Goal: Information Seeking & Learning: Learn about a topic

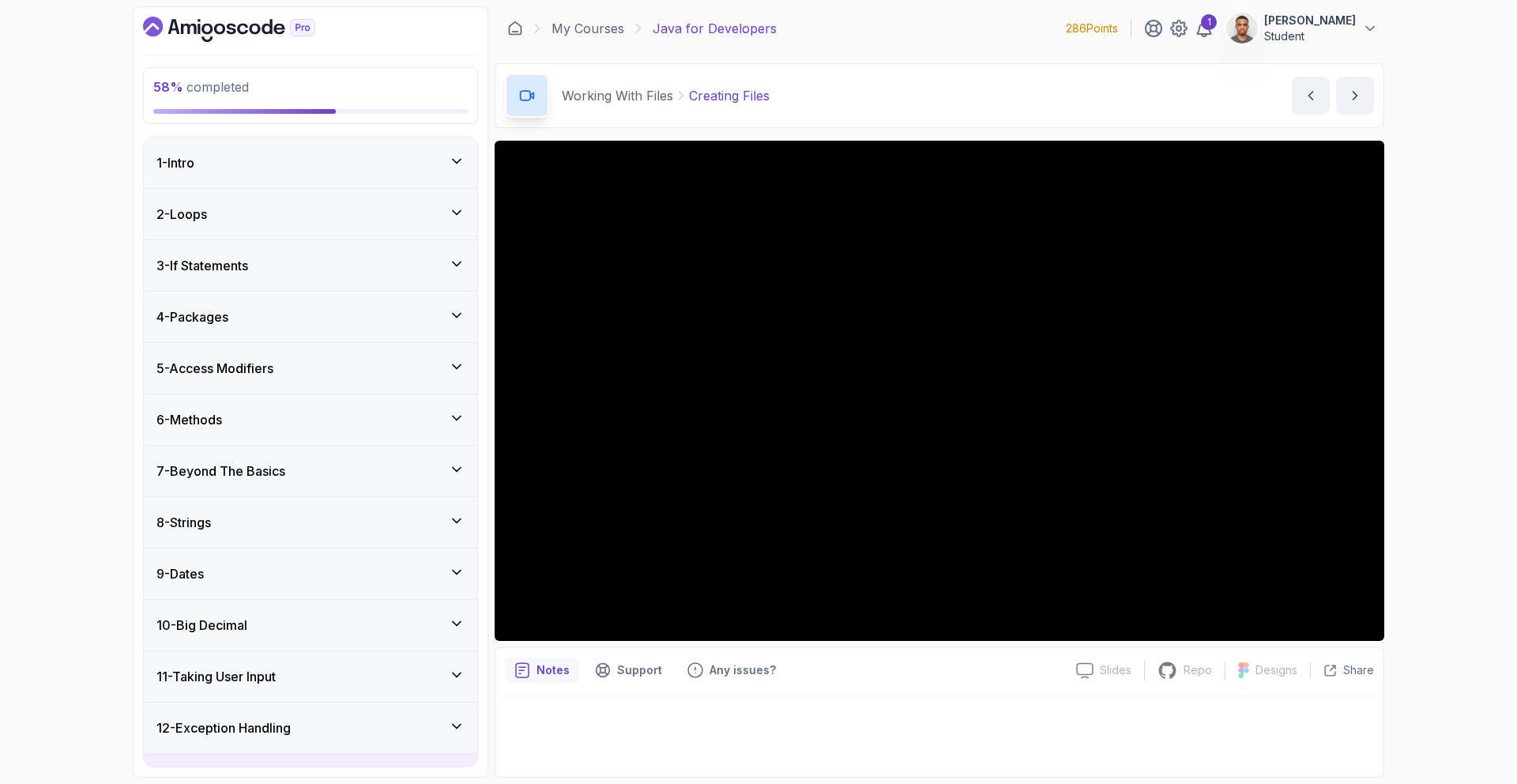
scroll to position [347, 0]
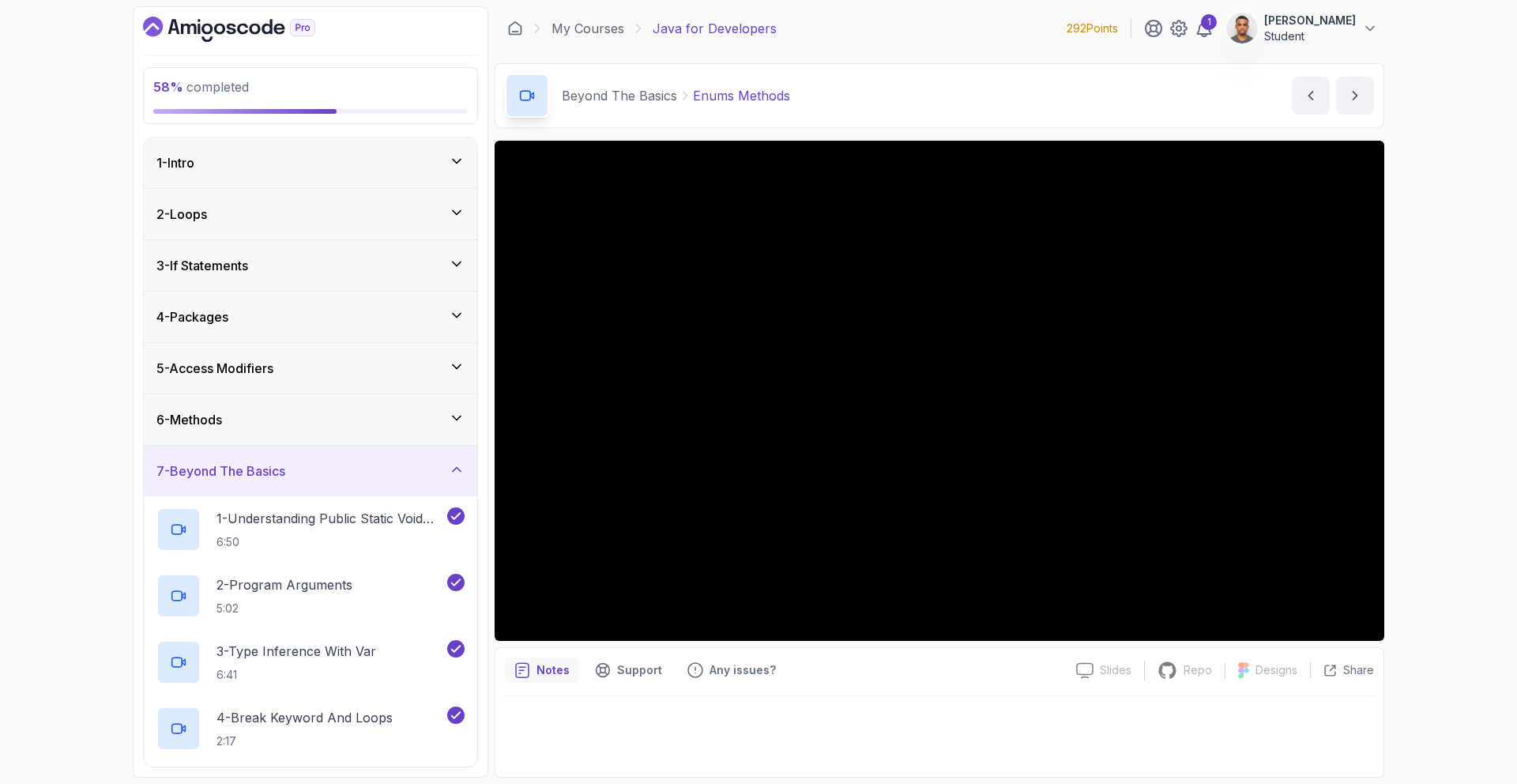
click at [397, 474] on div "7 - Beyond The Basics" at bounding box center [310, 471] width 308 height 19
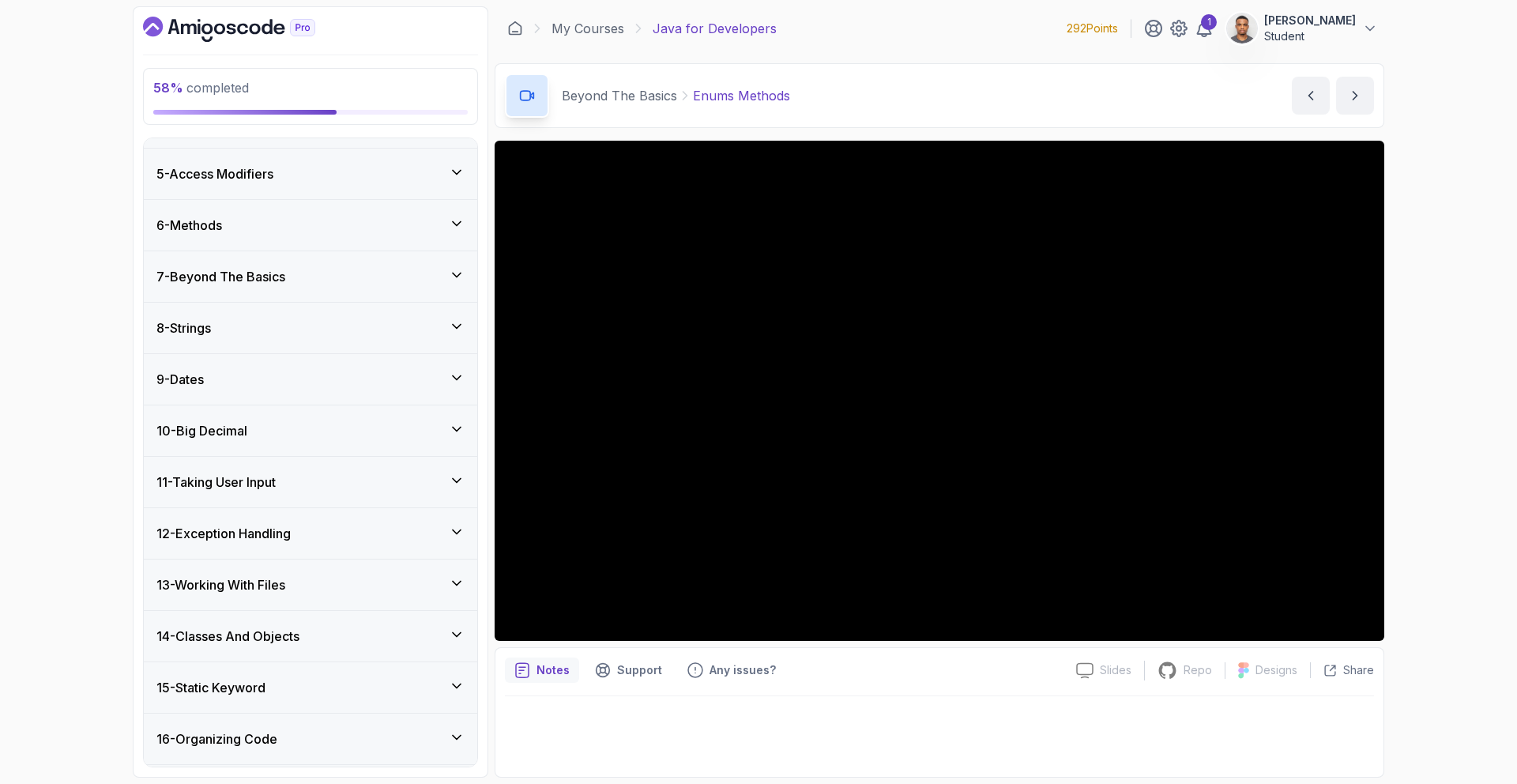
scroll to position [347, 0]
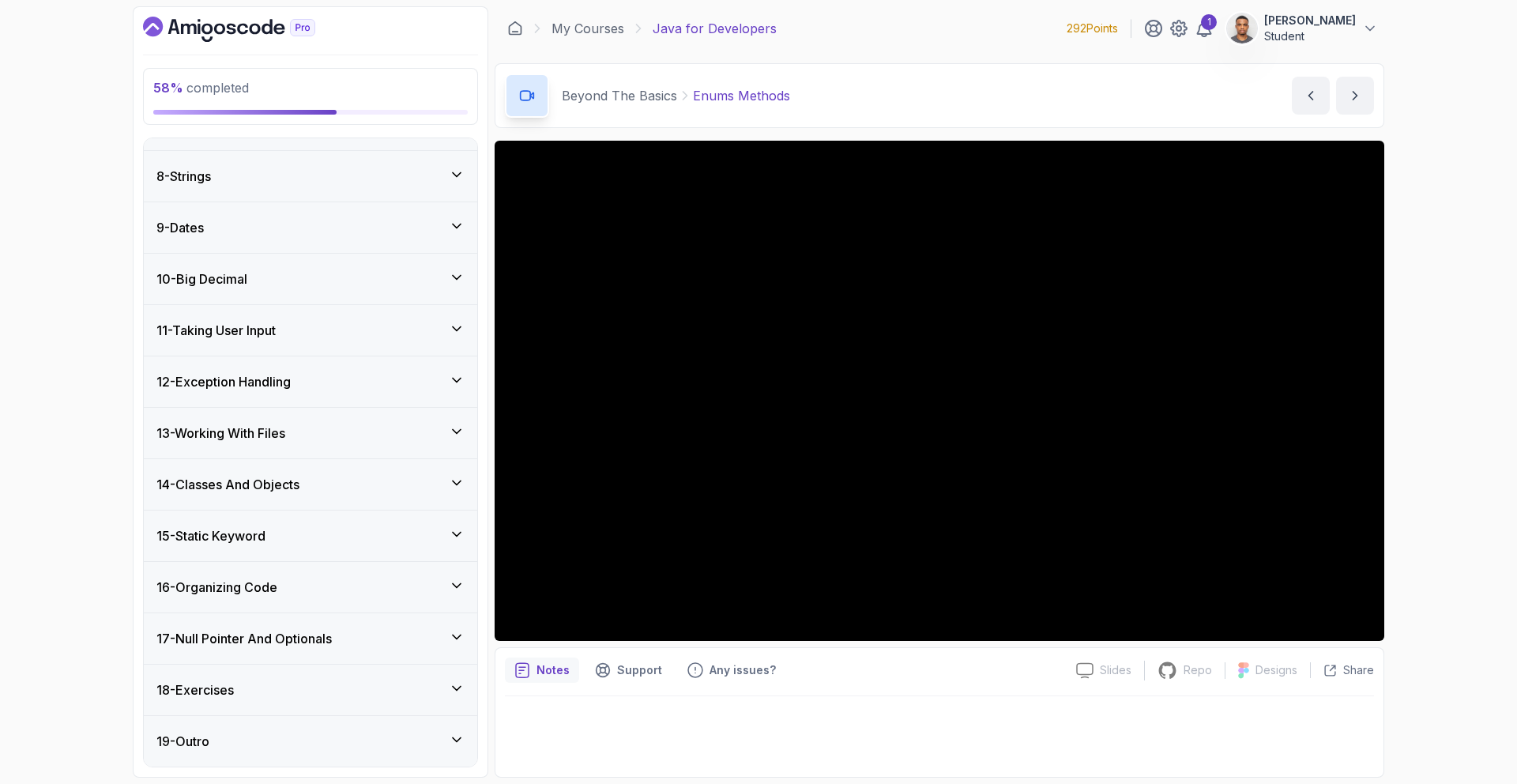
click at [319, 418] on div "13 - Working With Files" at bounding box center [310, 433] width 334 height 50
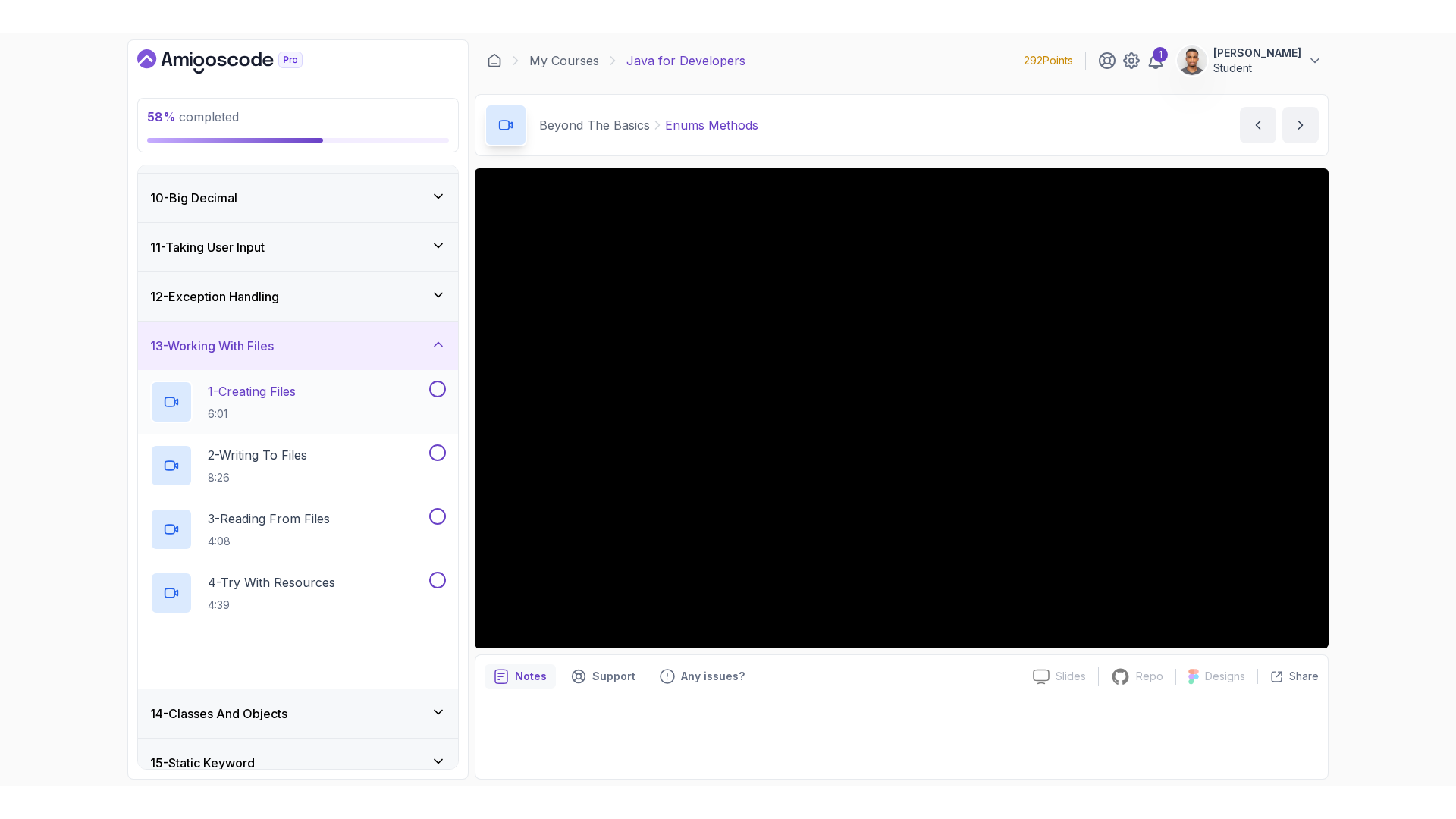
scroll to position [616, 0]
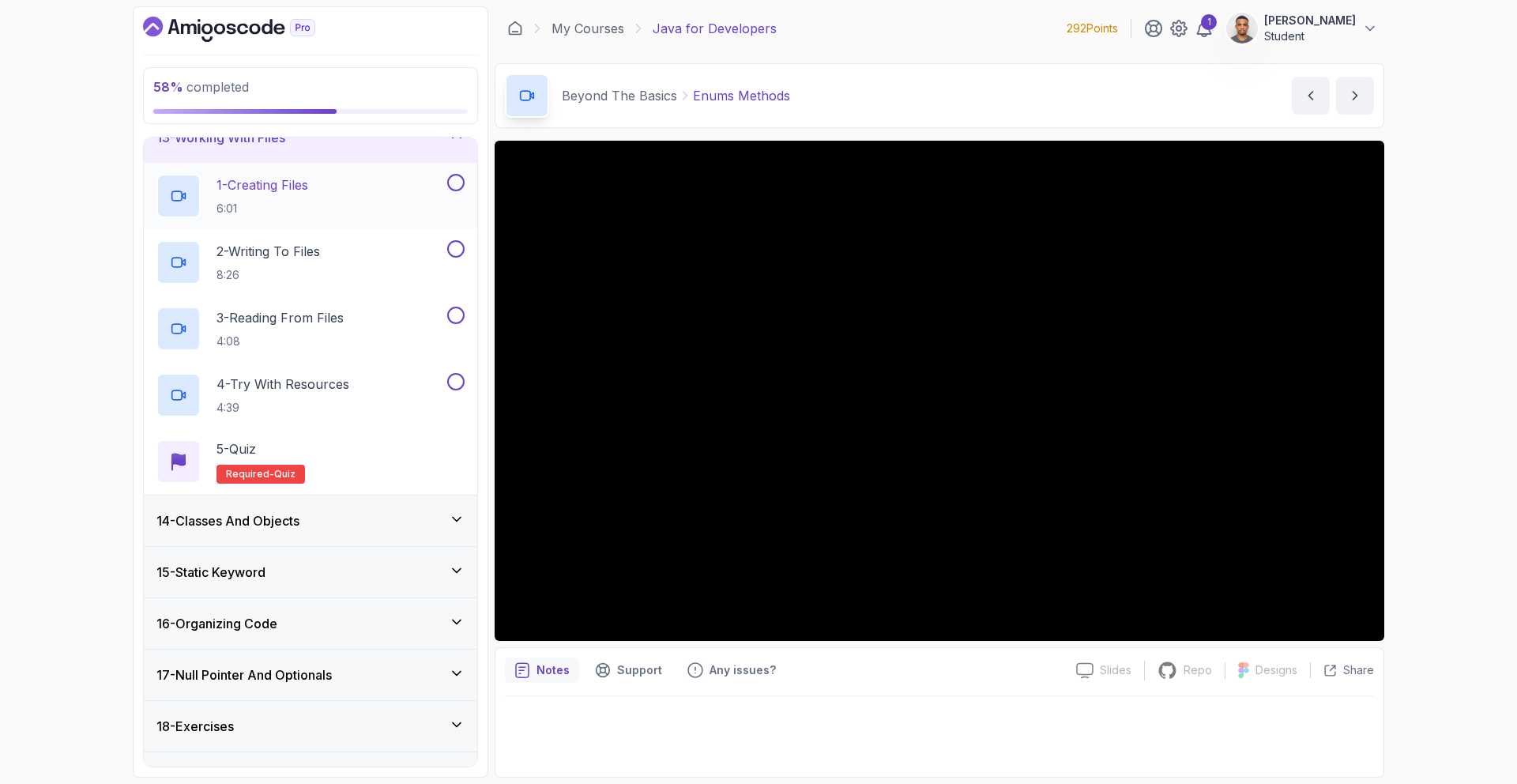
click at [431, 197] on div "1 - Creating Files 6:01" at bounding box center [300, 196] width 287 height 45
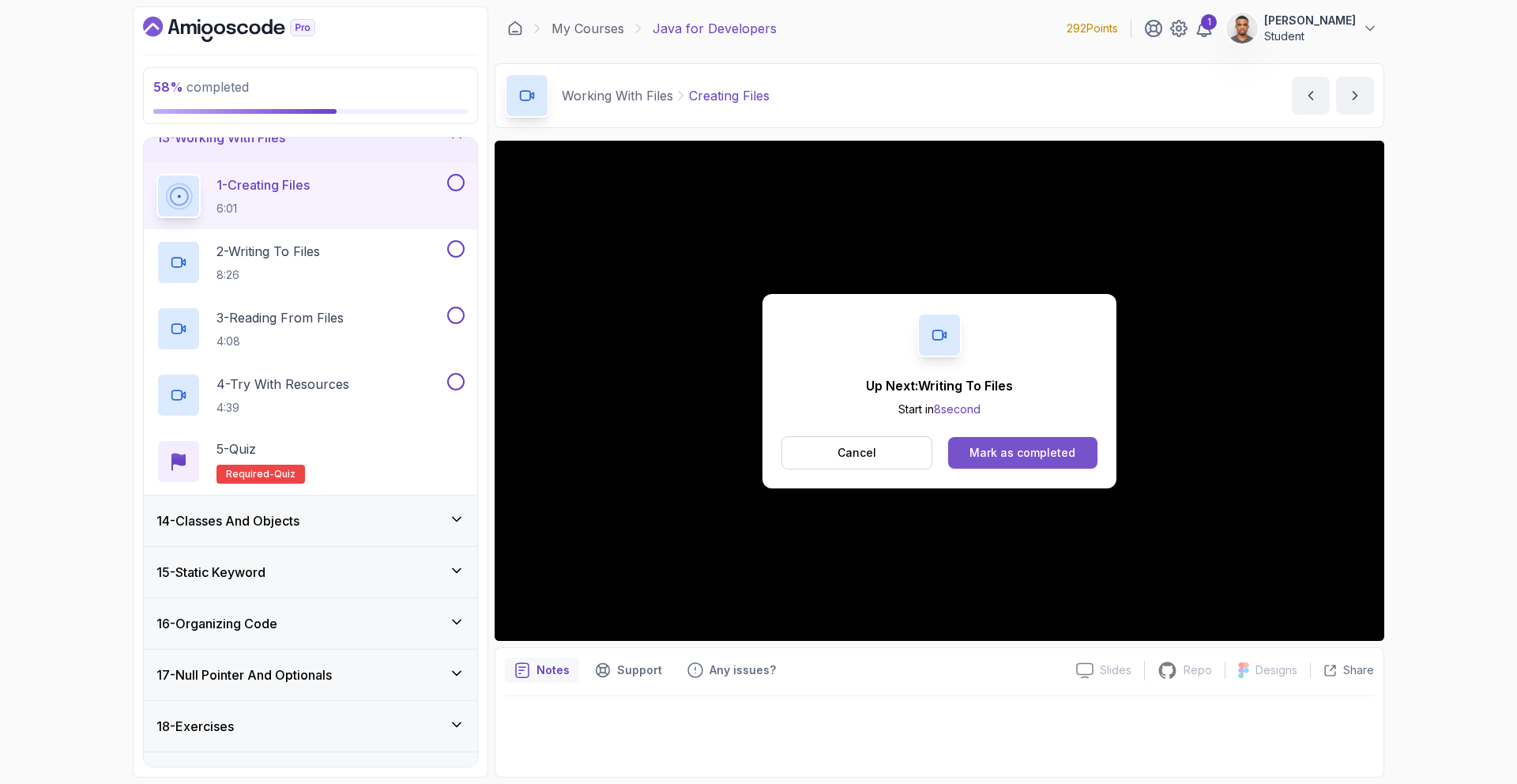
click at [991, 453] on div "Mark as completed" at bounding box center [1023, 452] width 106 height 16
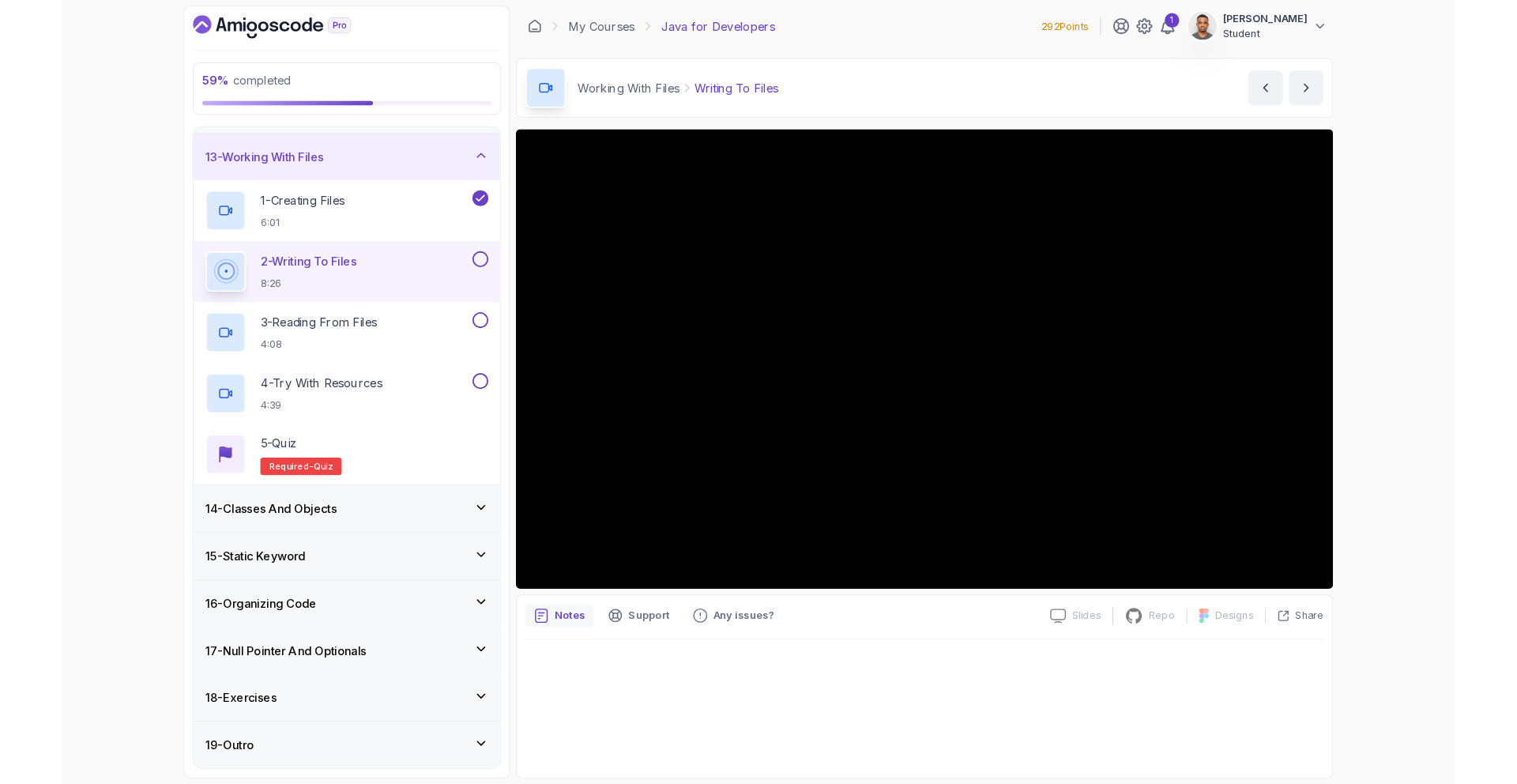
scroll to position [641, 0]
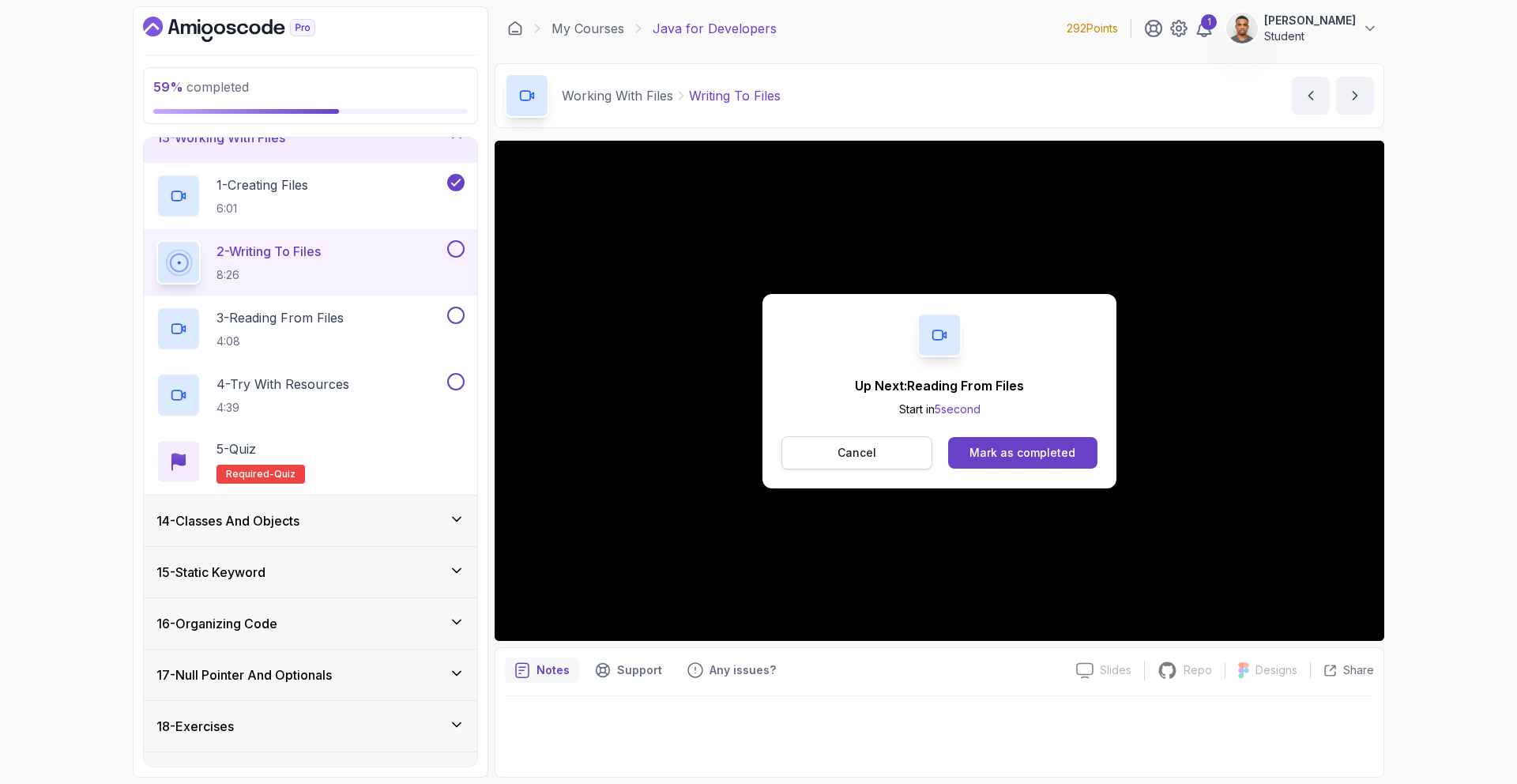
click at [882, 447] on button "Cancel" at bounding box center [857, 452] width 151 height 33
click at [1074, 455] on button "Mark as completed" at bounding box center [1023, 453] width 150 height 32
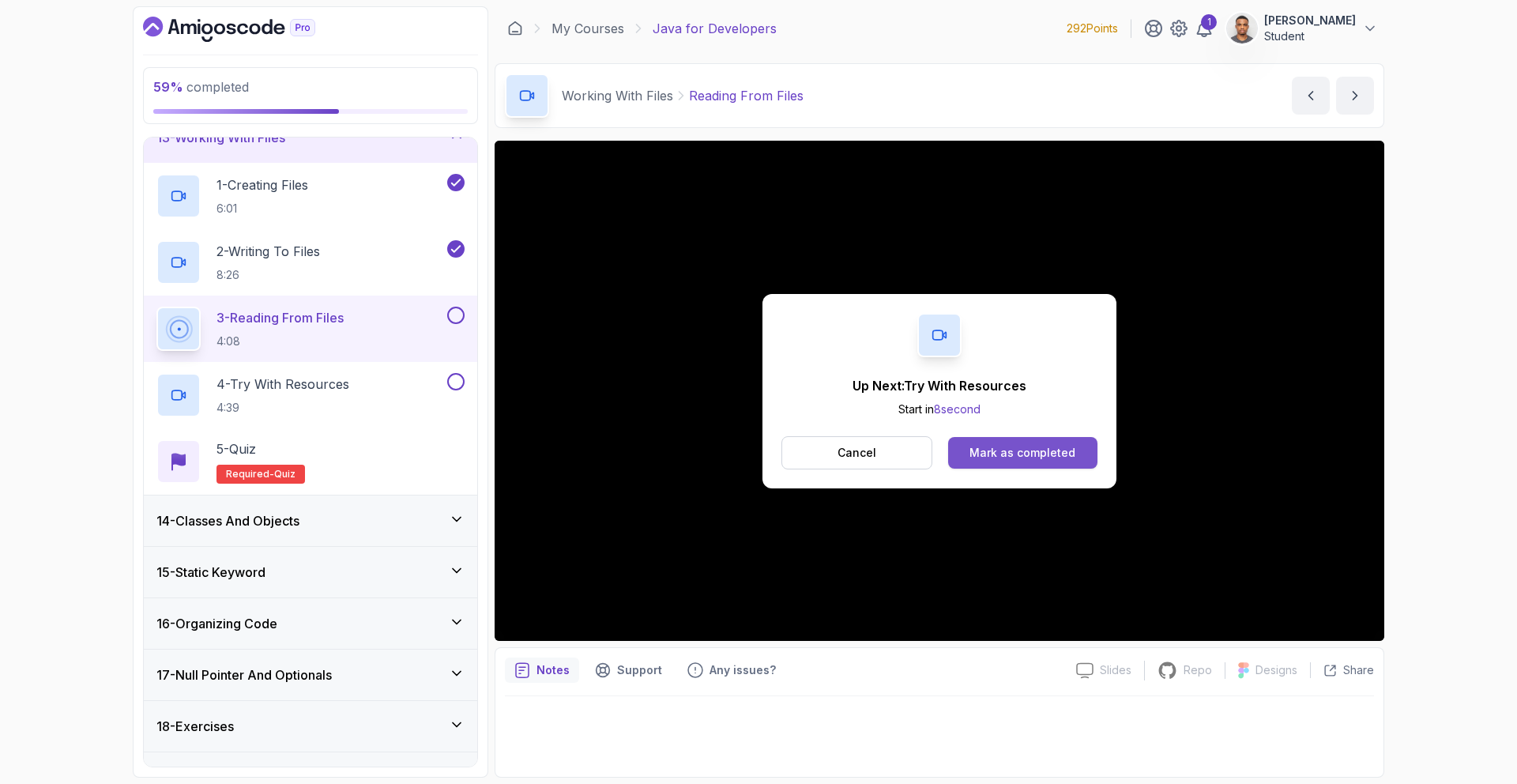
click at [1041, 445] on div "Mark as completed" at bounding box center [1023, 452] width 106 height 16
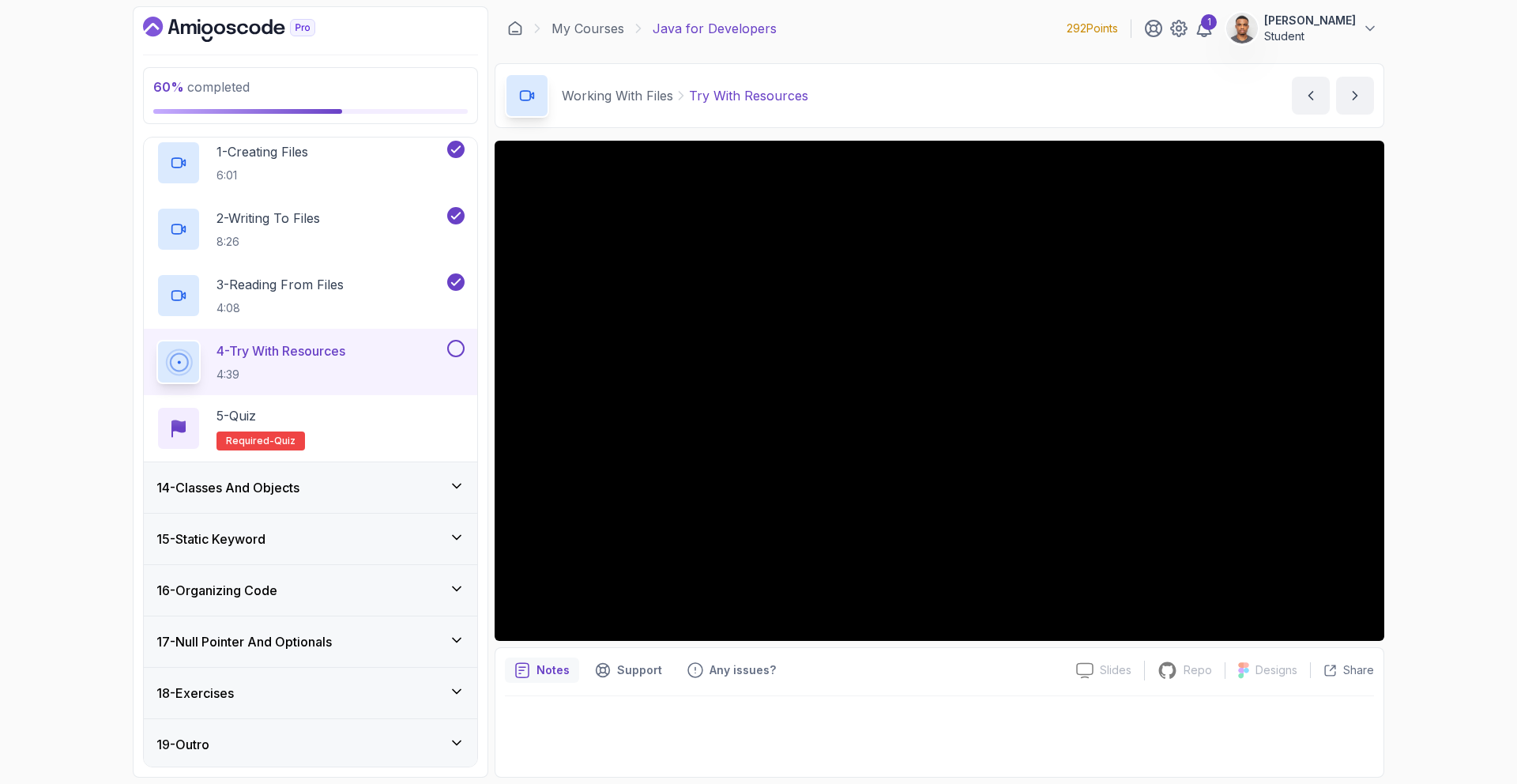
scroll to position [678, 0]
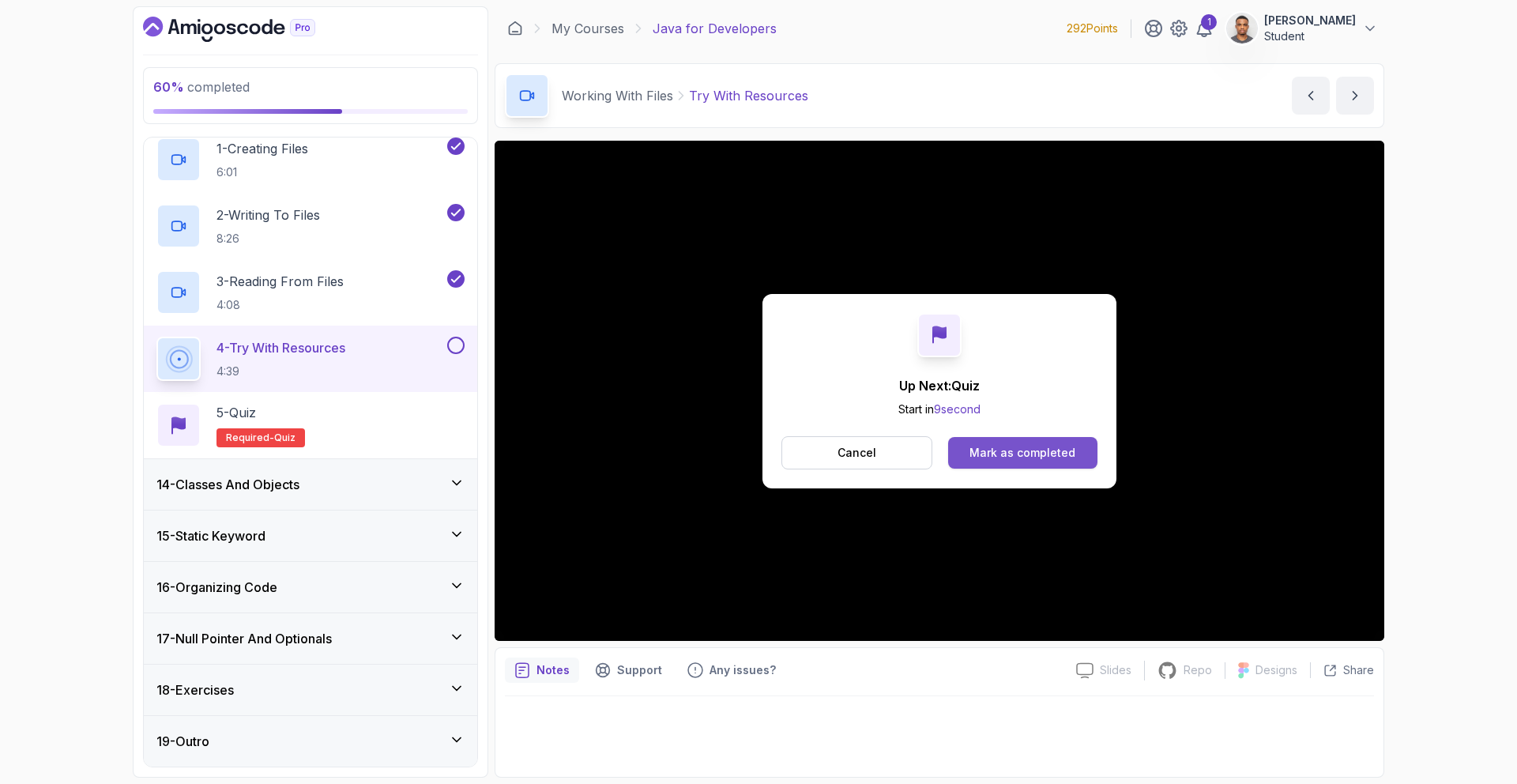
click at [977, 454] on div "Mark as completed" at bounding box center [1023, 452] width 106 height 16
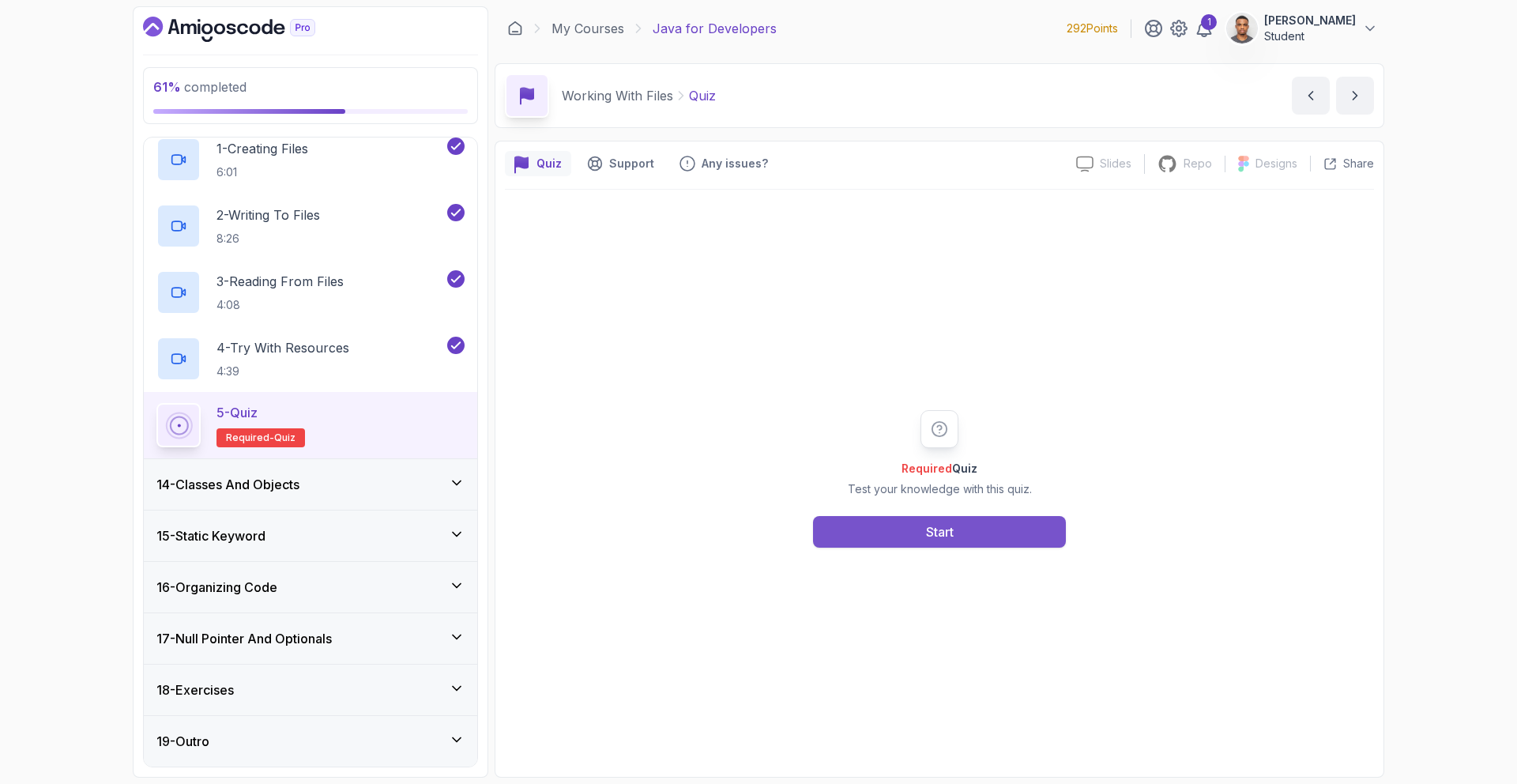
click at [945, 520] on button "Start" at bounding box center [939, 532] width 253 height 32
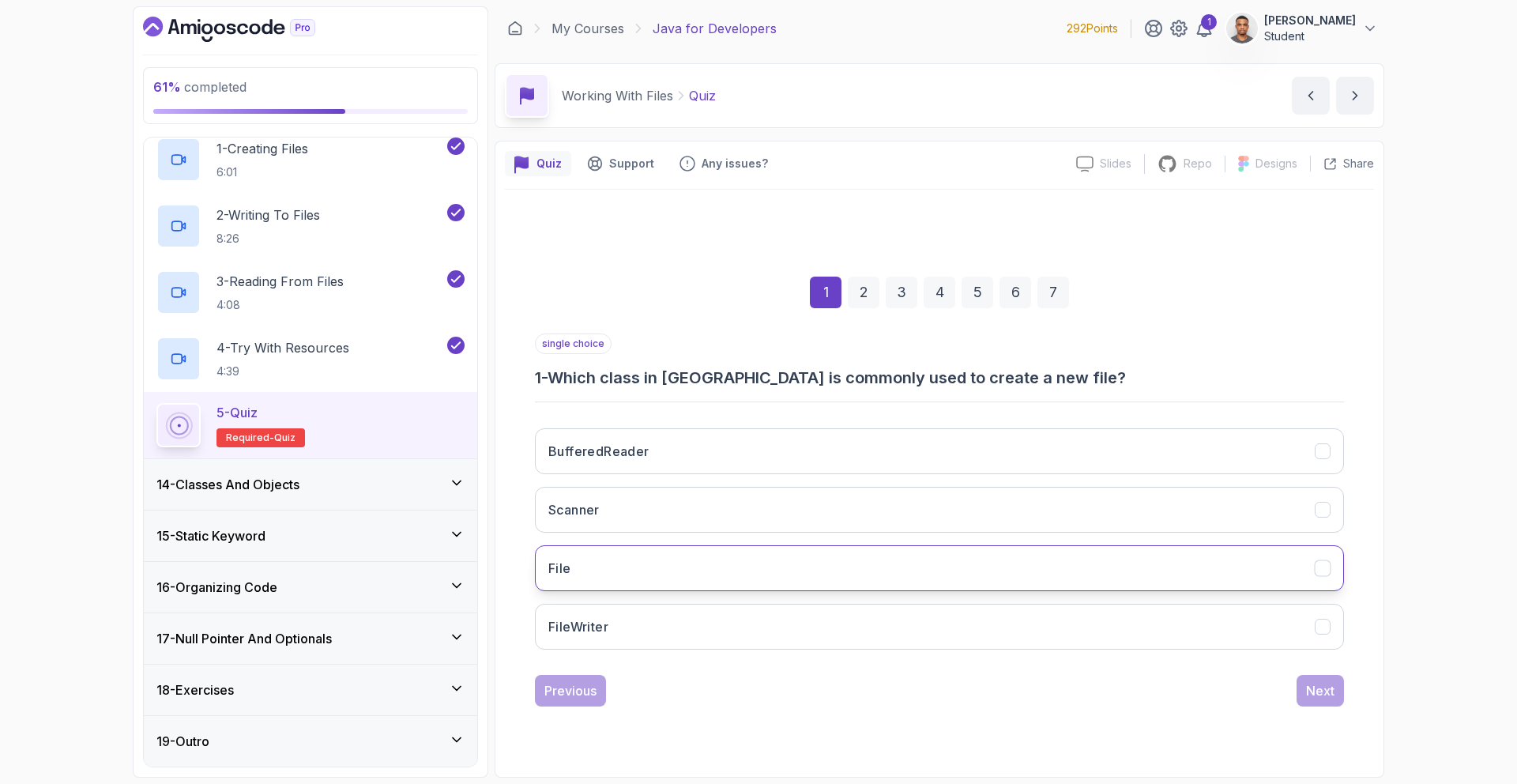
click at [613, 570] on button "File" at bounding box center [939, 568] width 809 height 46
click at [1330, 693] on div "Next" at bounding box center [1320, 690] width 29 height 19
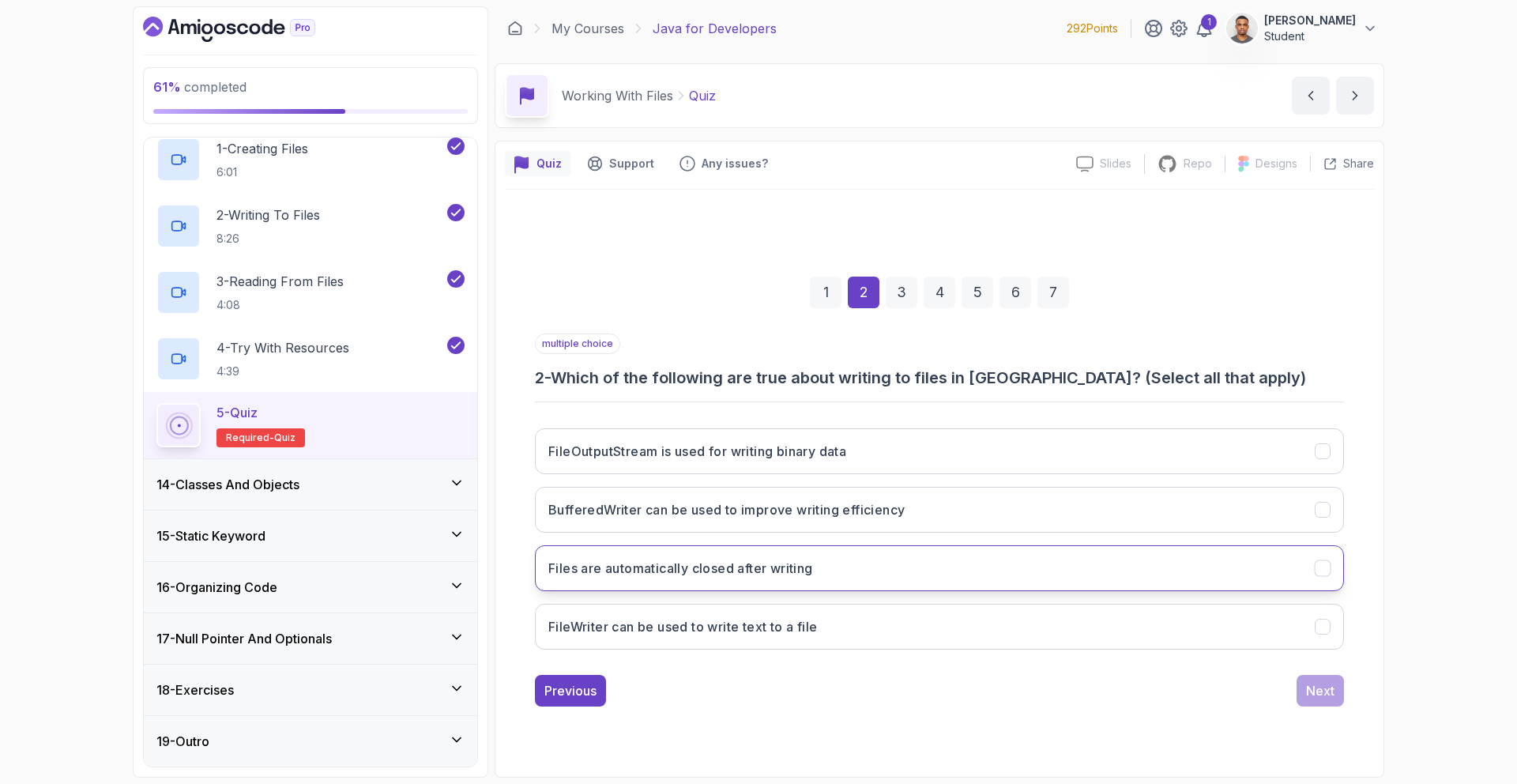
click at [704, 576] on h3 "Files are automatically closed after writing" at bounding box center [680, 568] width 265 height 19
click at [909, 642] on button "FileWriter can be used to write text to a file" at bounding box center [939, 626] width 809 height 46
click at [1330, 675] on div "multiple choice 2 - Which of the following are true about writing to files in J…" at bounding box center [939, 520] width 809 height 373
click at [1332, 682] on div "Next" at bounding box center [1320, 690] width 29 height 19
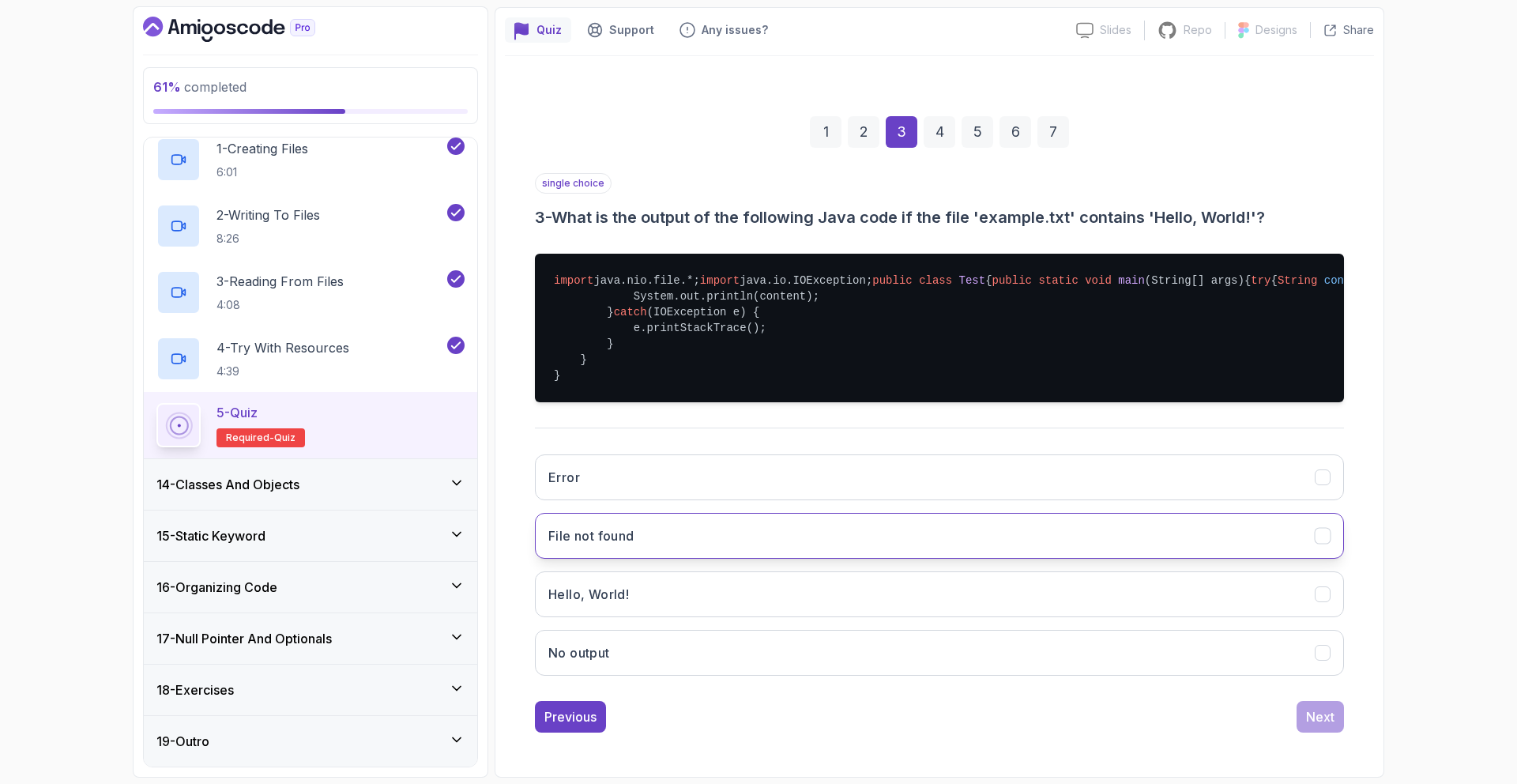
scroll to position [213, 0]
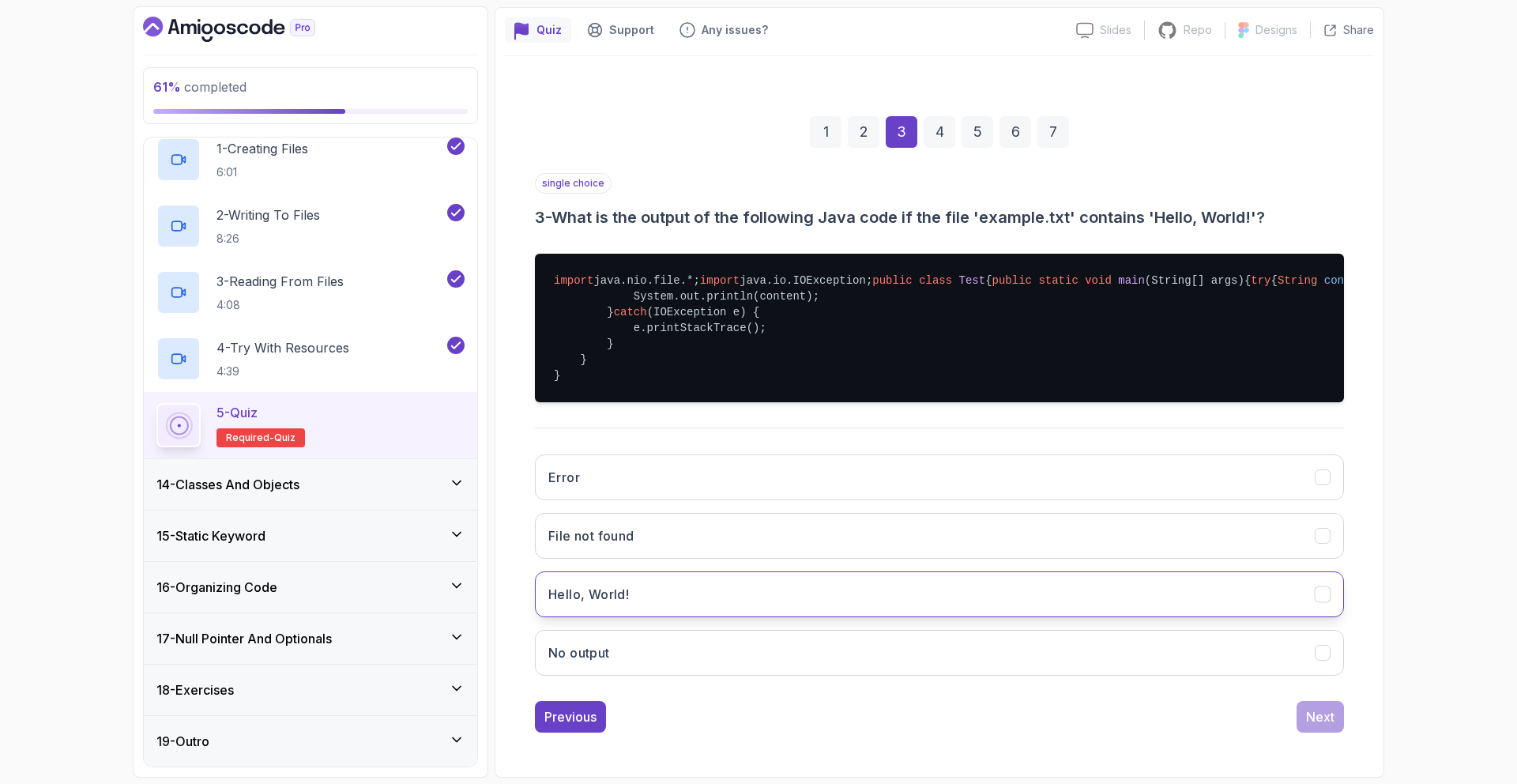
click at [735, 605] on button "Hello, World!" at bounding box center [939, 594] width 809 height 46
click at [1328, 725] on div "Next" at bounding box center [1320, 716] width 29 height 19
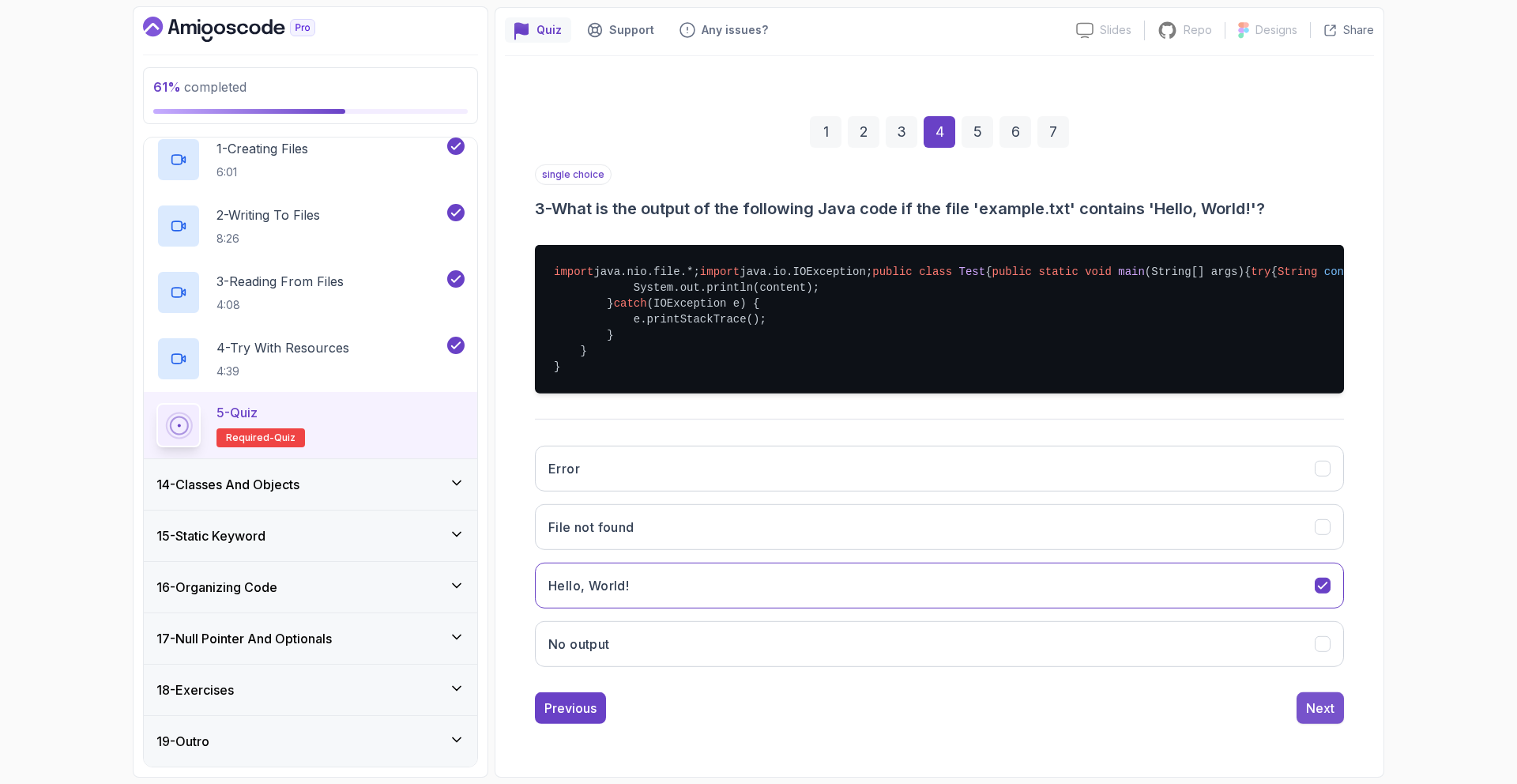
scroll to position [0, 0]
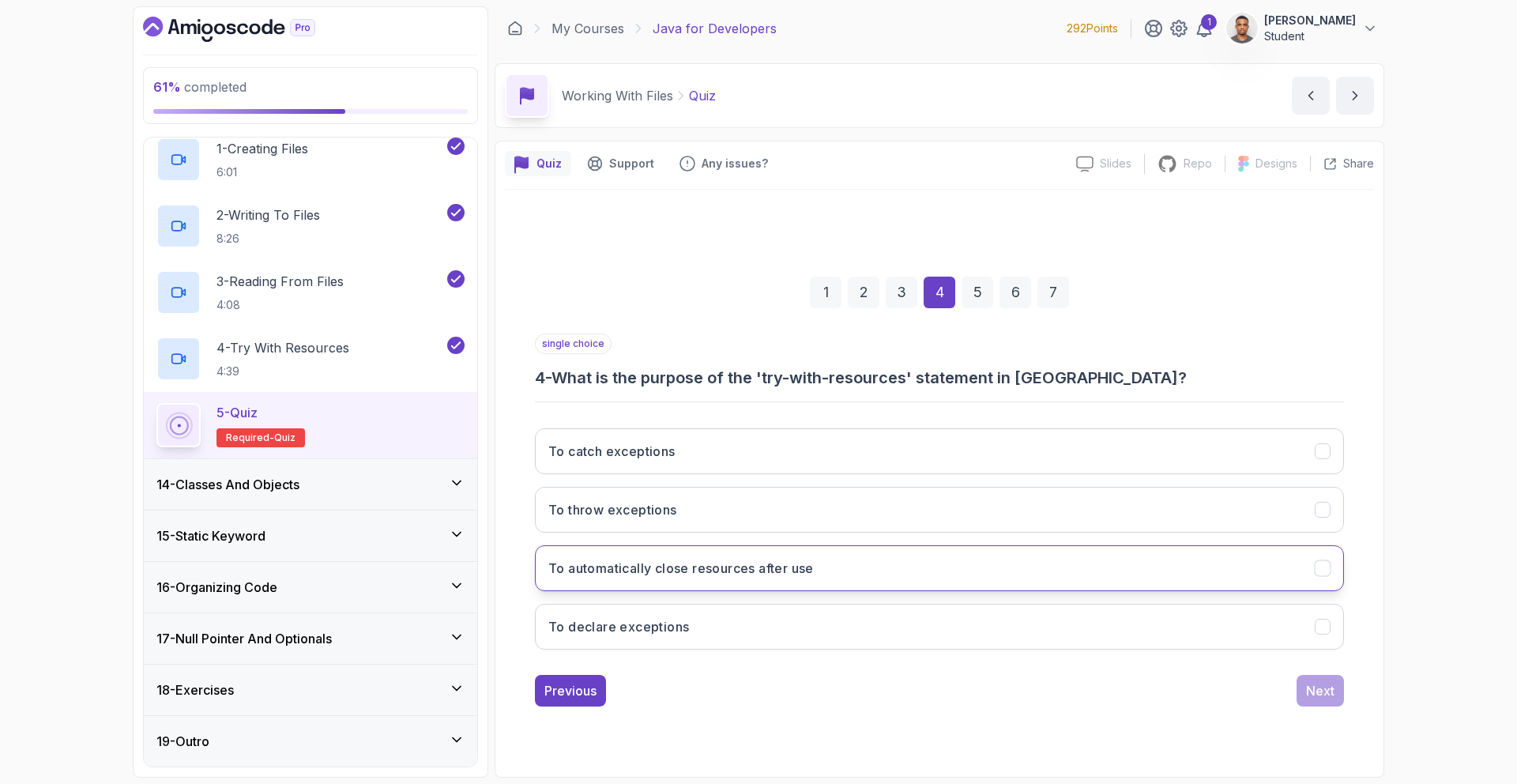
click at [832, 581] on button "To automatically close resources after use" at bounding box center [939, 568] width 809 height 46
click at [1342, 696] on button "Next" at bounding box center [1320, 691] width 47 height 32
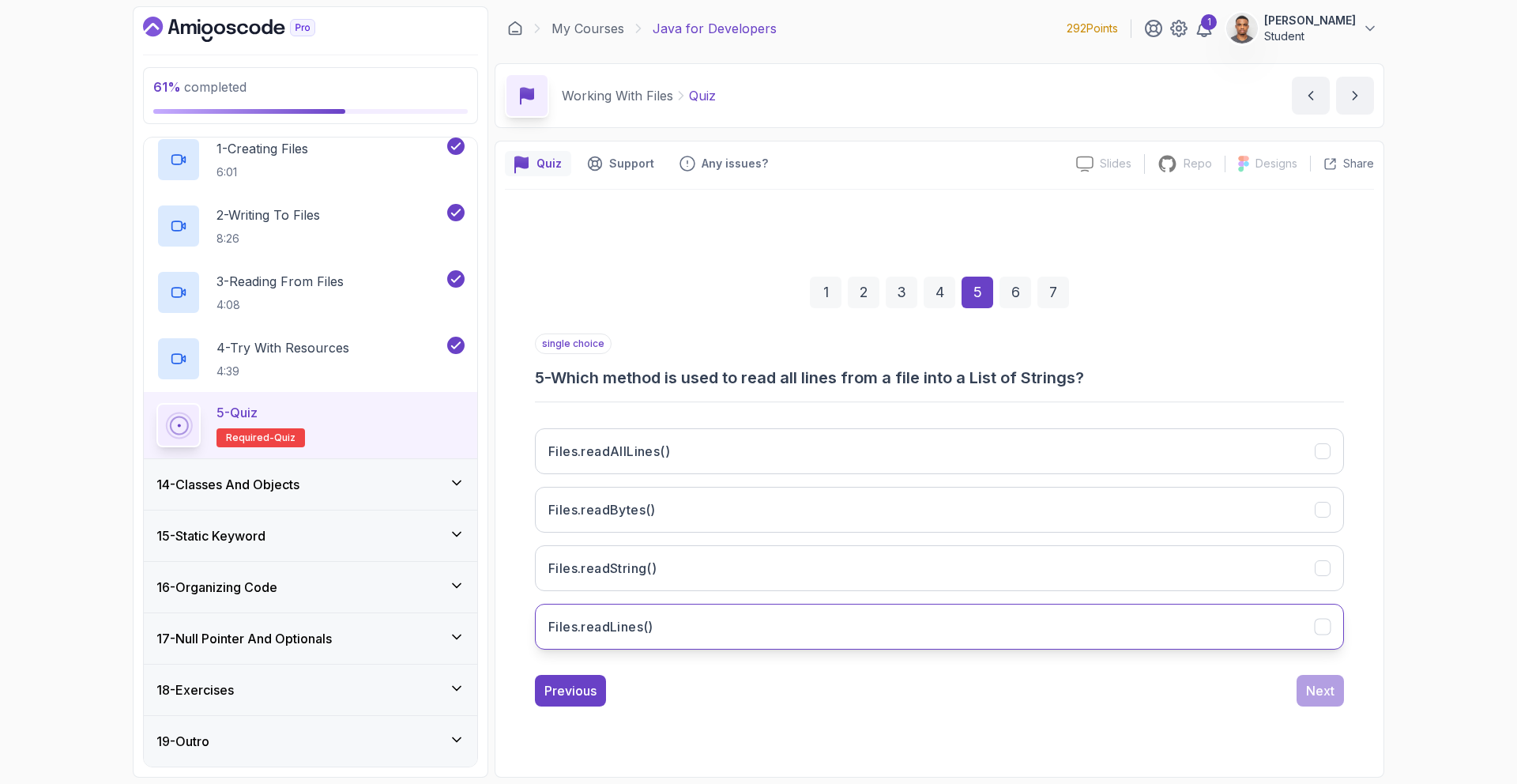
click at [714, 624] on button "Files.readLines()" at bounding box center [939, 626] width 809 height 46
click at [1324, 701] on button "Next" at bounding box center [1320, 691] width 47 height 32
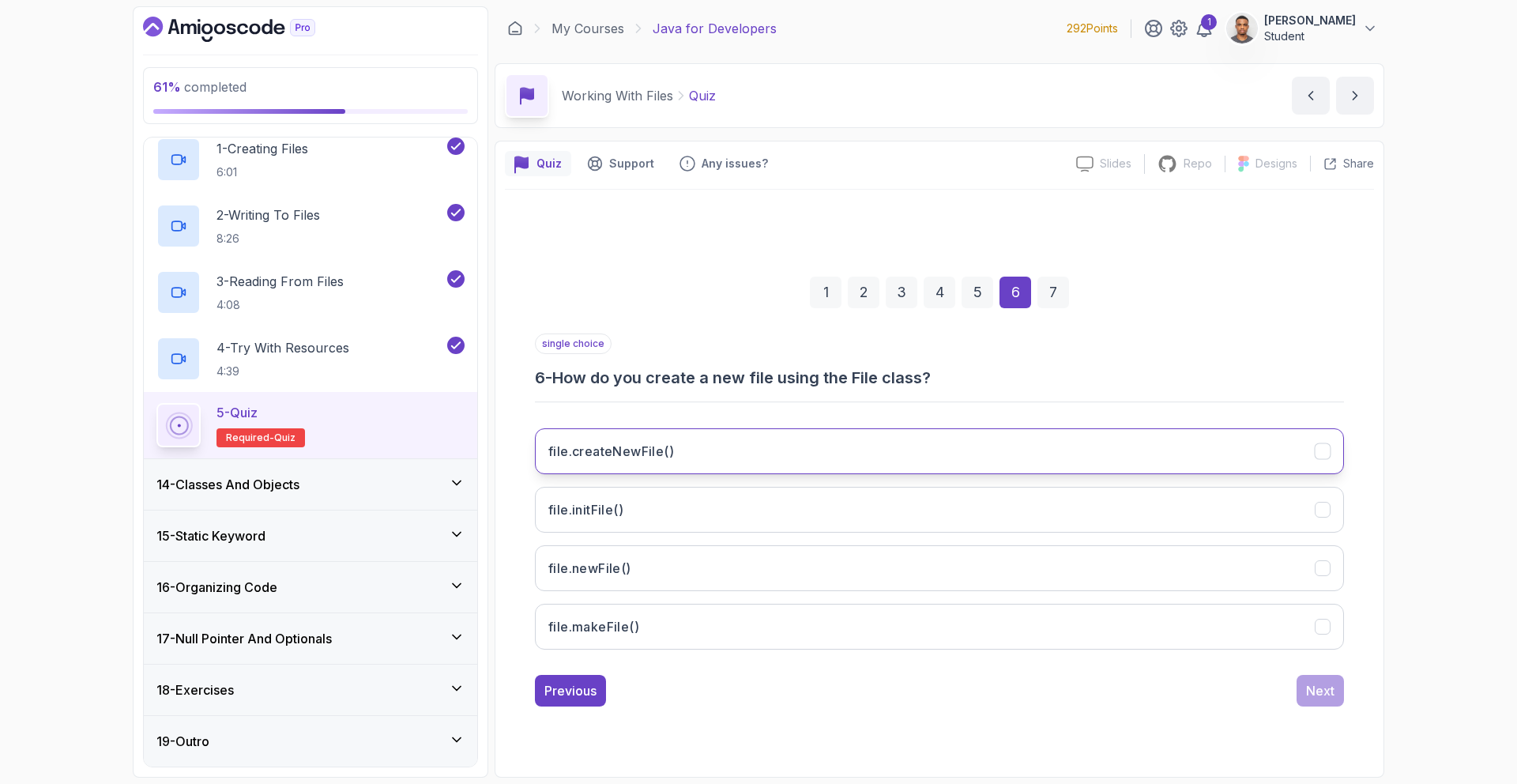
click at [575, 453] on h3 "file.createNewFile()" at bounding box center [610, 451] width 125 height 19
click at [1308, 692] on div "Next" at bounding box center [1320, 690] width 29 height 19
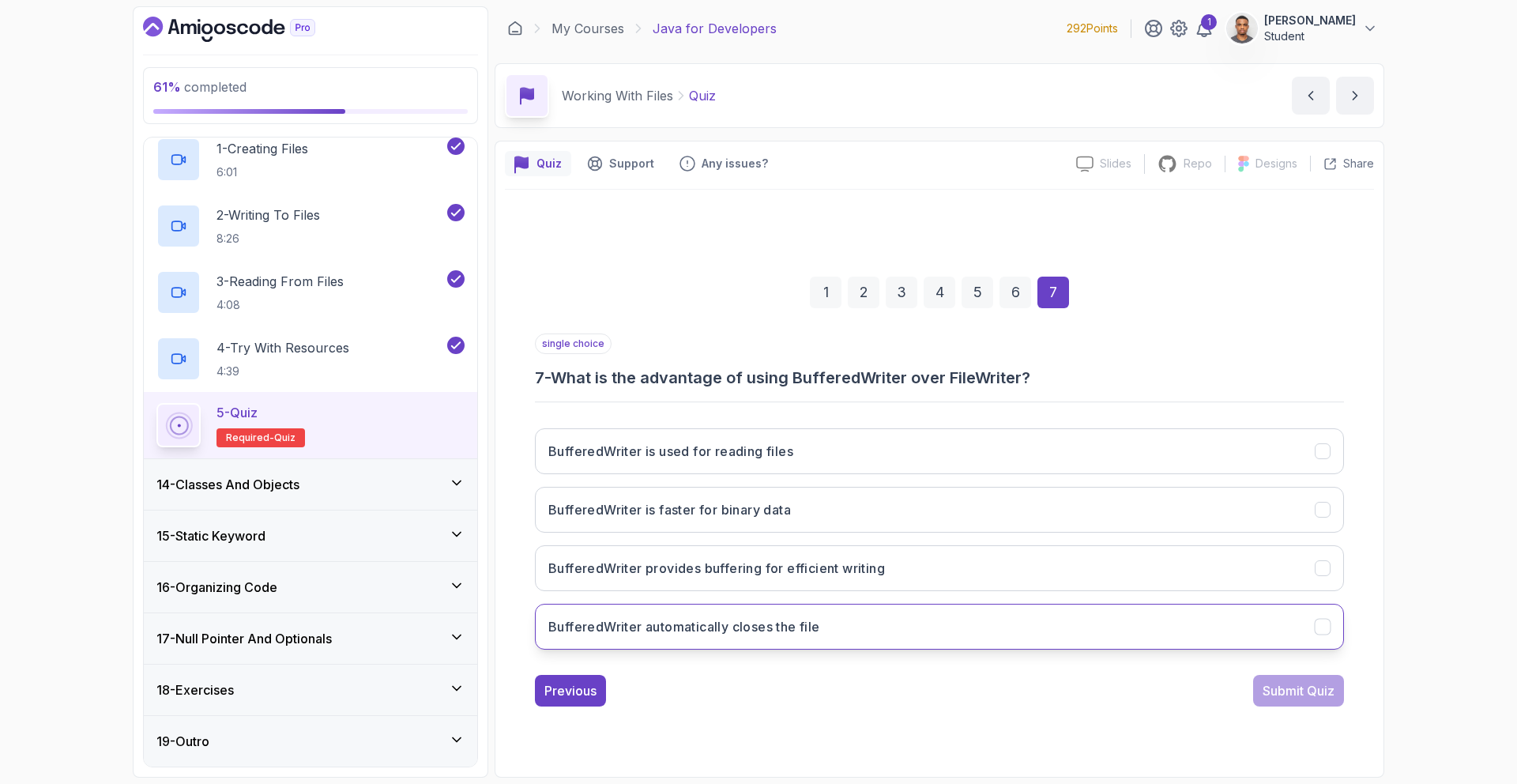
drag, startPoint x: 877, startPoint y: 628, endPoint x: 1075, endPoint y: 627, distance: 198.0
click at [877, 627] on button "BufferedWriter automatically closes the file" at bounding box center [939, 626] width 809 height 46
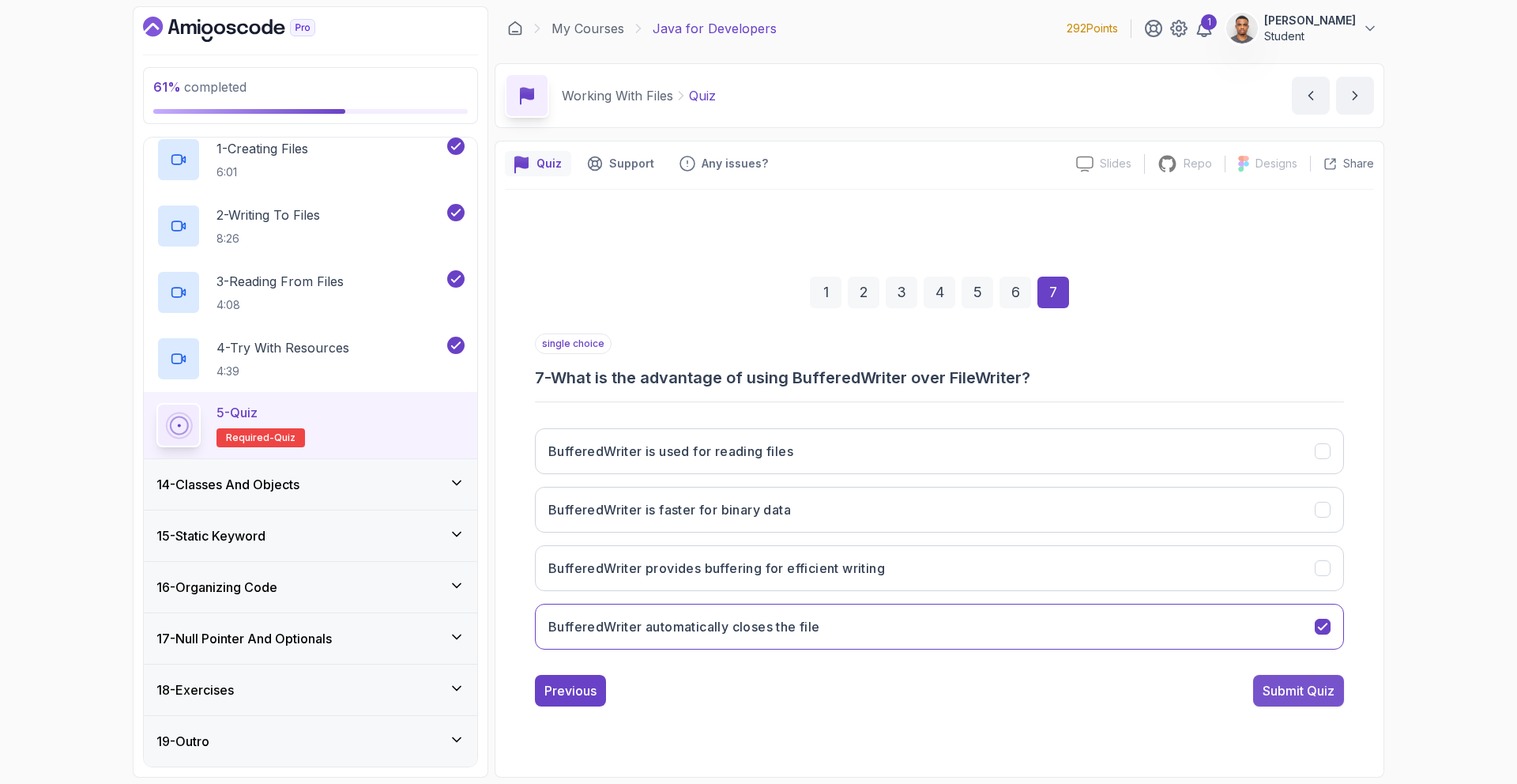
click at [1298, 681] on div "Submit Quiz" at bounding box center [1298, 690] width 72 height 19
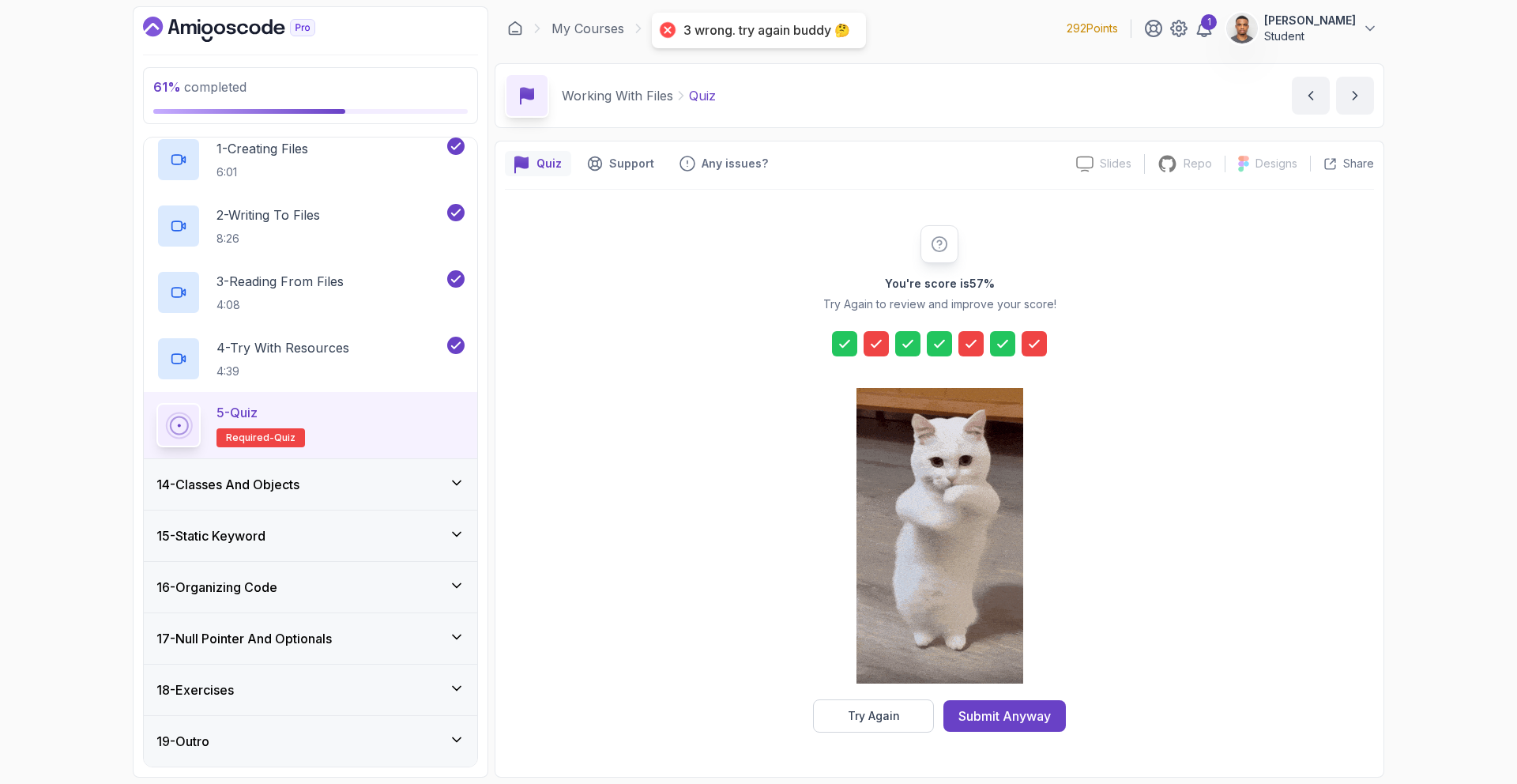
click at [1040, 352] on div at bounding box center [1035, 344] width 25 height 25
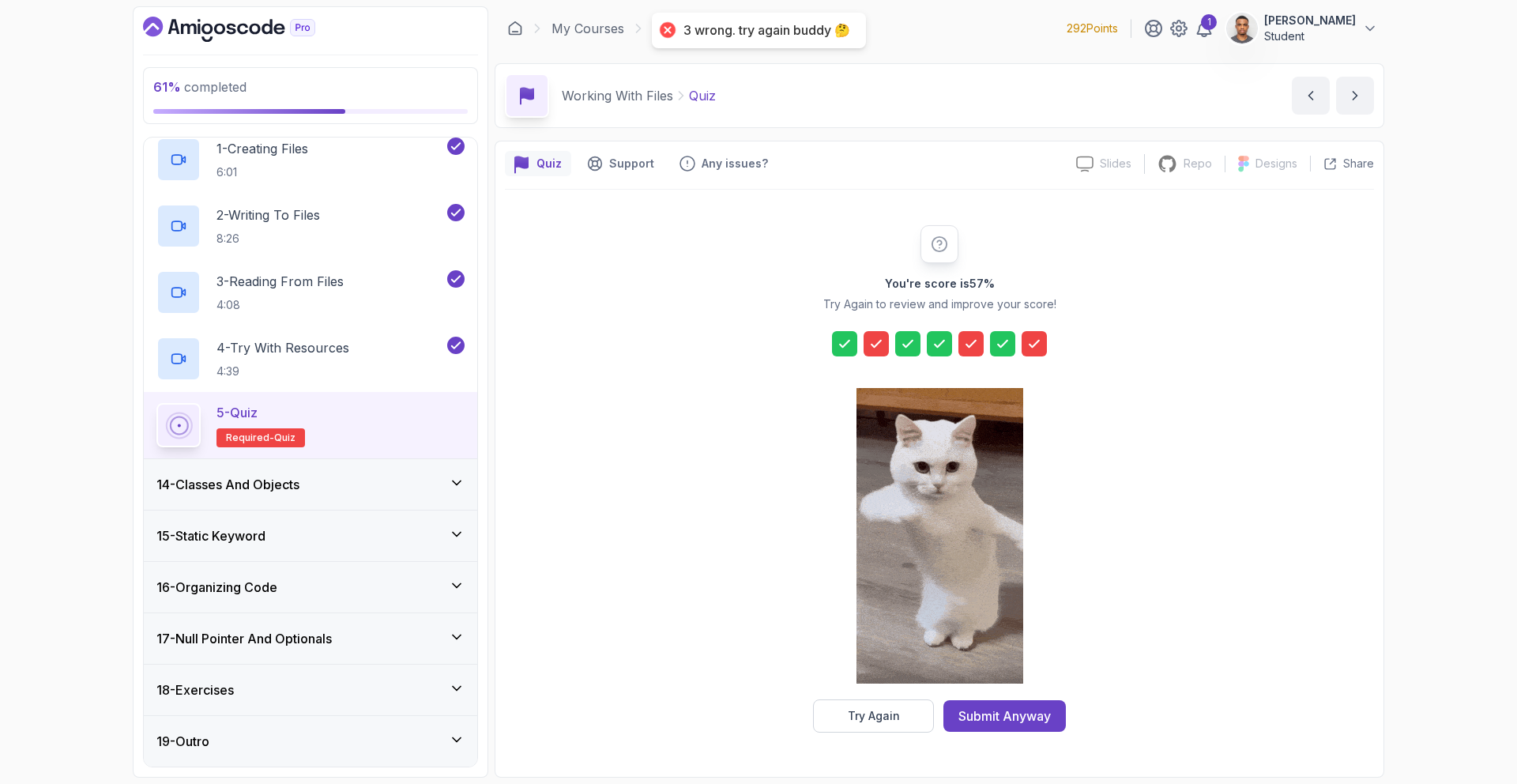
click at [844, 723] on button "Try Again" at bounding box center [873, 715] width 121 height 33
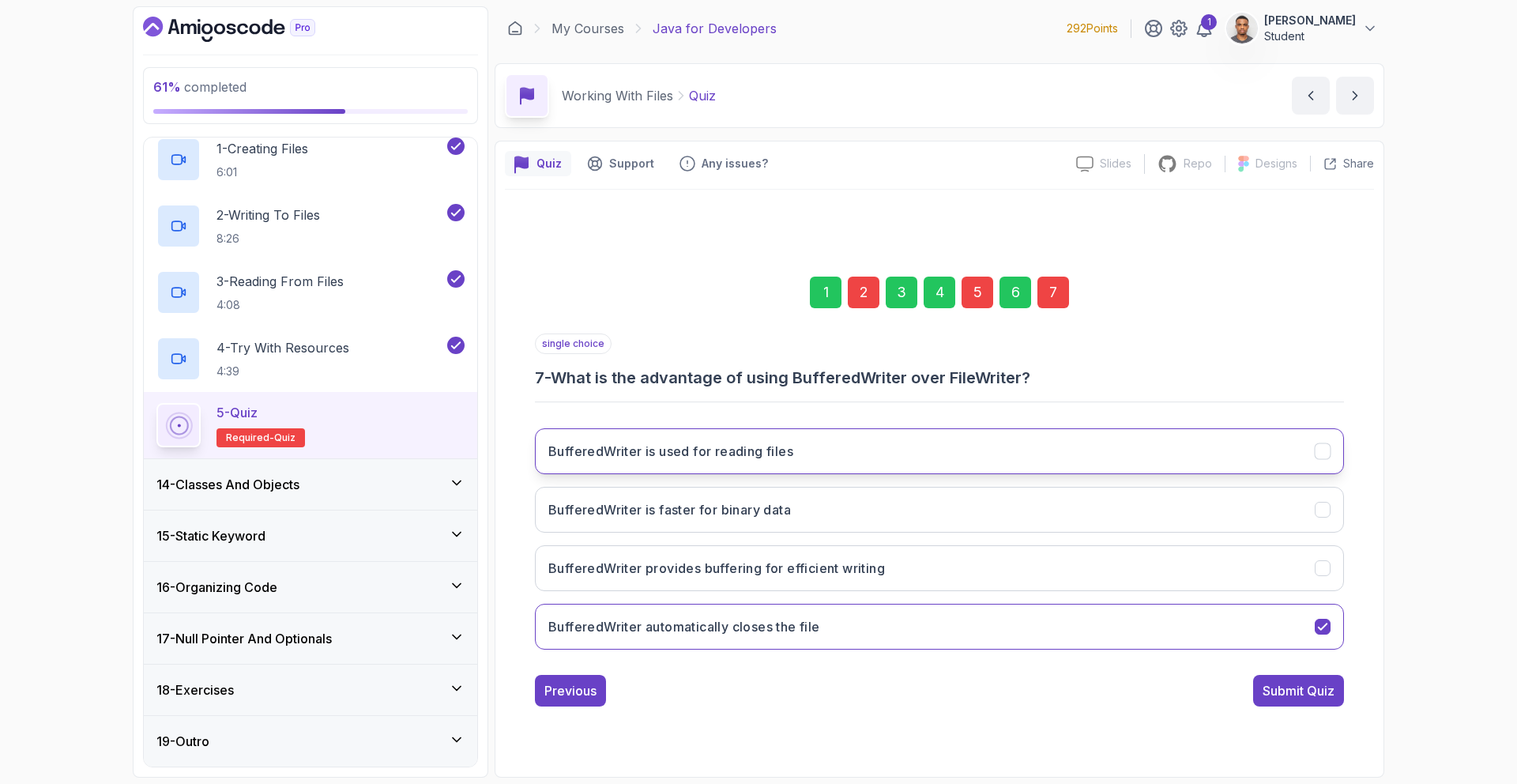
click at [721, 468] on button "BufferedWriter is used for reading files" at bounding box center [939, 451] width 809 height 46
drag, startPoint x: 695, startPoint y: 555, endPoint x: 785, endPoint y: 475, distance: 120.4
click at [695, 554] on button "BufferedWriter provides buffering for efficient writing" at bounding box center [939, 568] width 809 height 46
click at [980, 305] on div "5" at bounding box center [977, 292] width 32 height 32
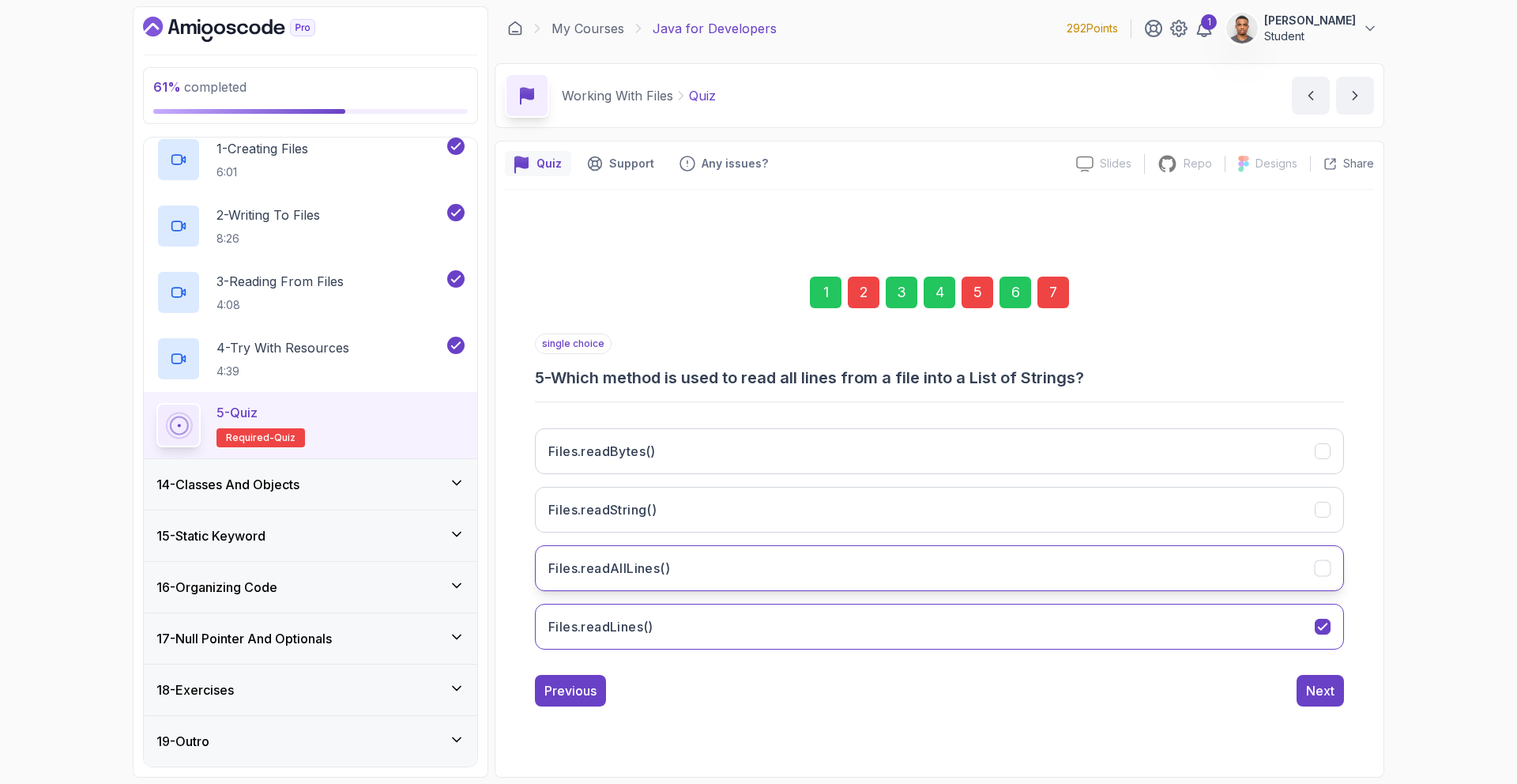
click at [1171, 578] on button "Files.readAllLines()" at bounding box center [939, 568] width 809 height 46
click at [856, 297] on div "2" at bounding box center [864, 292] width 32 height 32
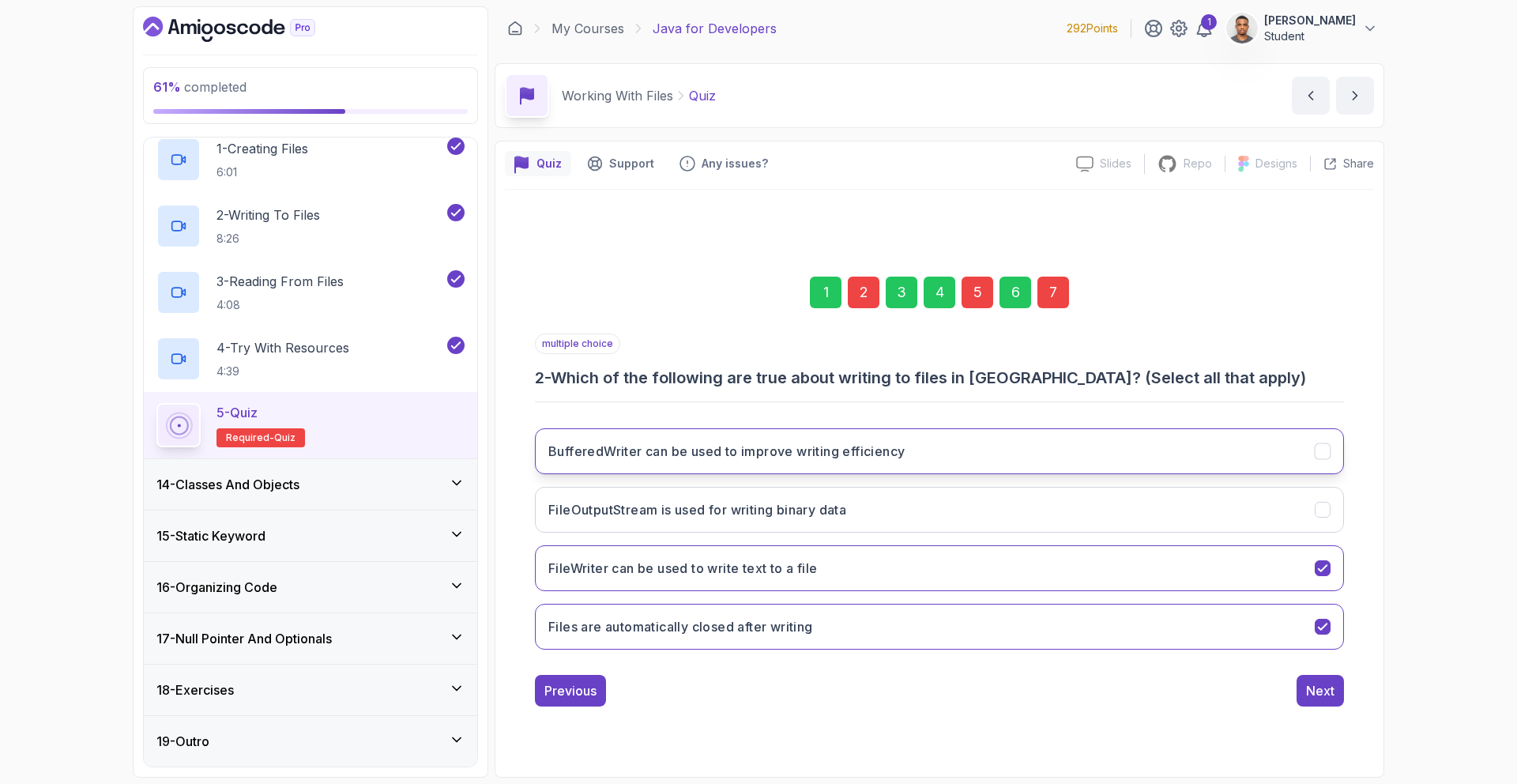
click at [756, 453] on h3 "BufferedWriter can be used to improve writing efficiency" at bounding box center [726, 451] width 356 height 19
click at [1325, 687] on div "Next" at bounding box center [1320, 690] width 29 height 19
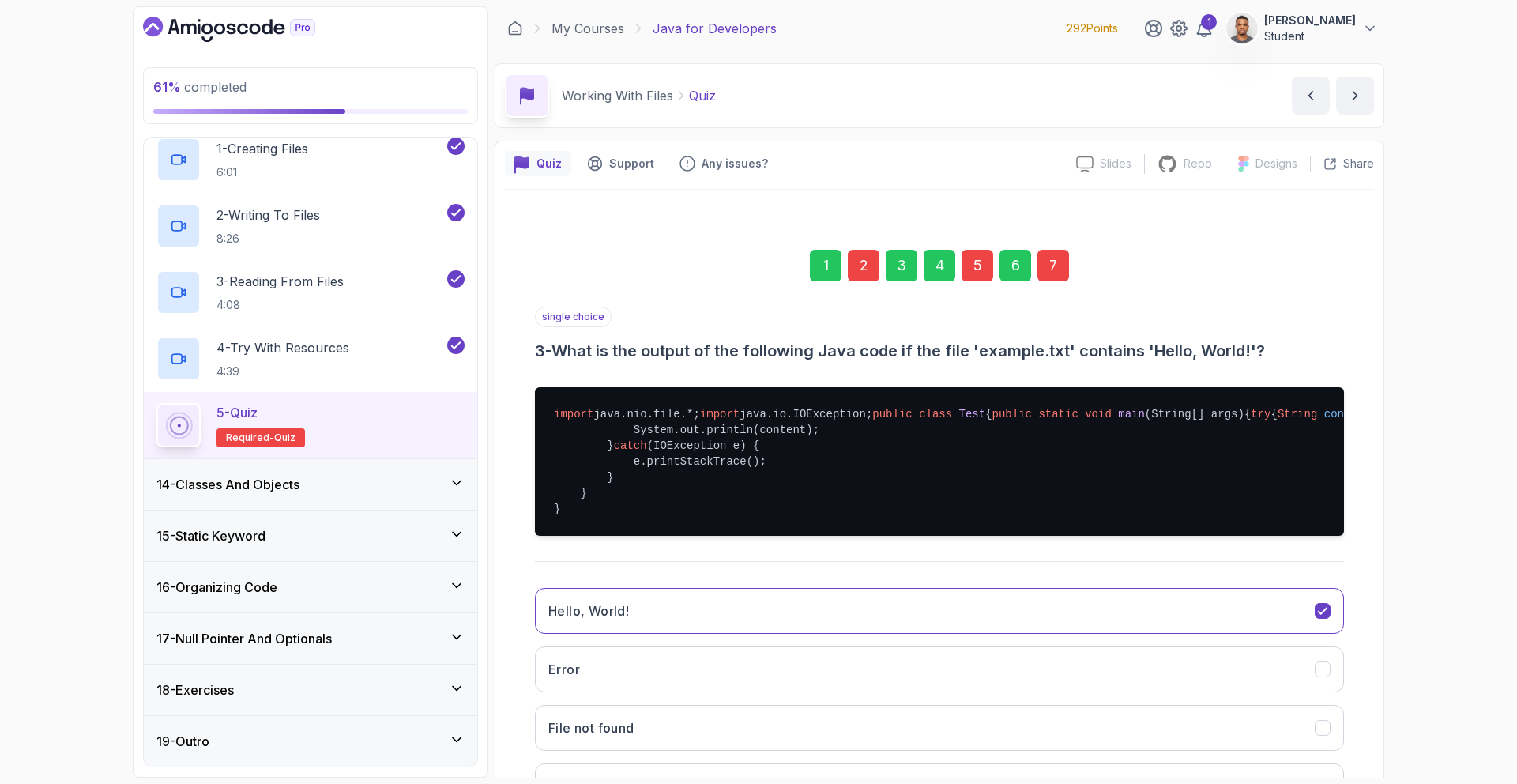
click at [1046, 276] on div "7" at bounding box center [1053, 266] width 32 height 32
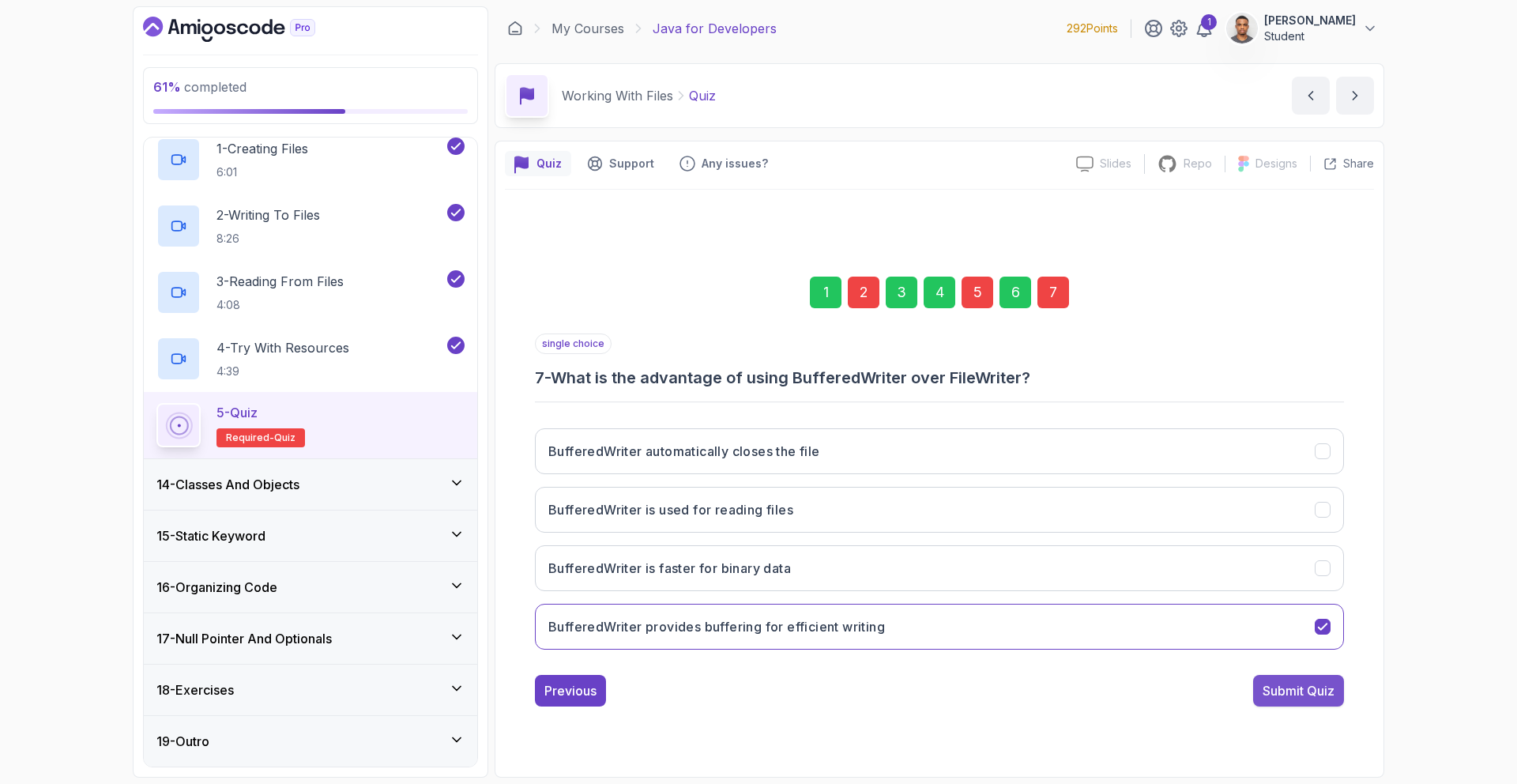
click at [1288, 682] on div "Submit Quiz" at bounding box center [1298, 690] width 72 height 19
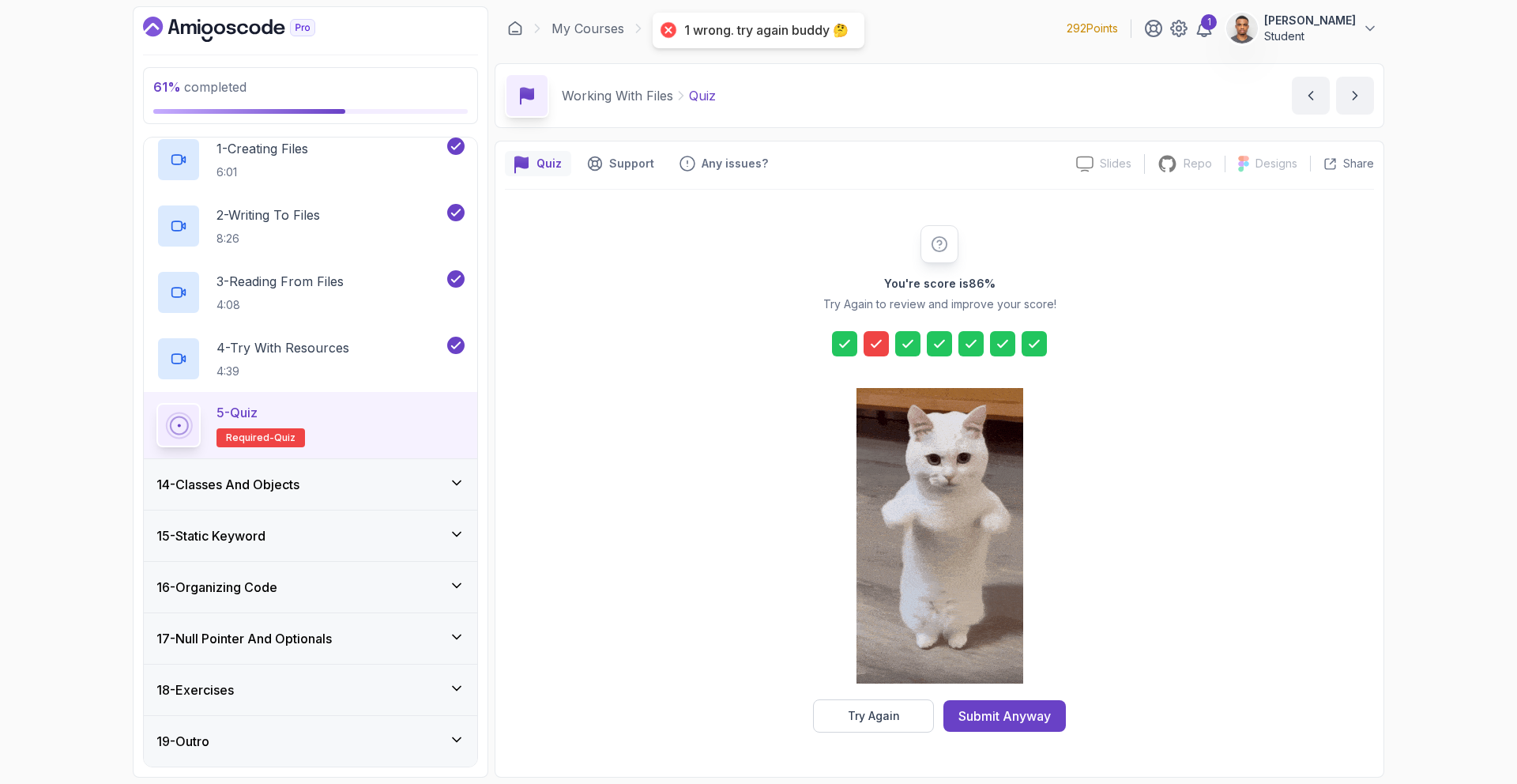
click at [873, 345] on icon at bounding box center [876, 343] width 9 height 7
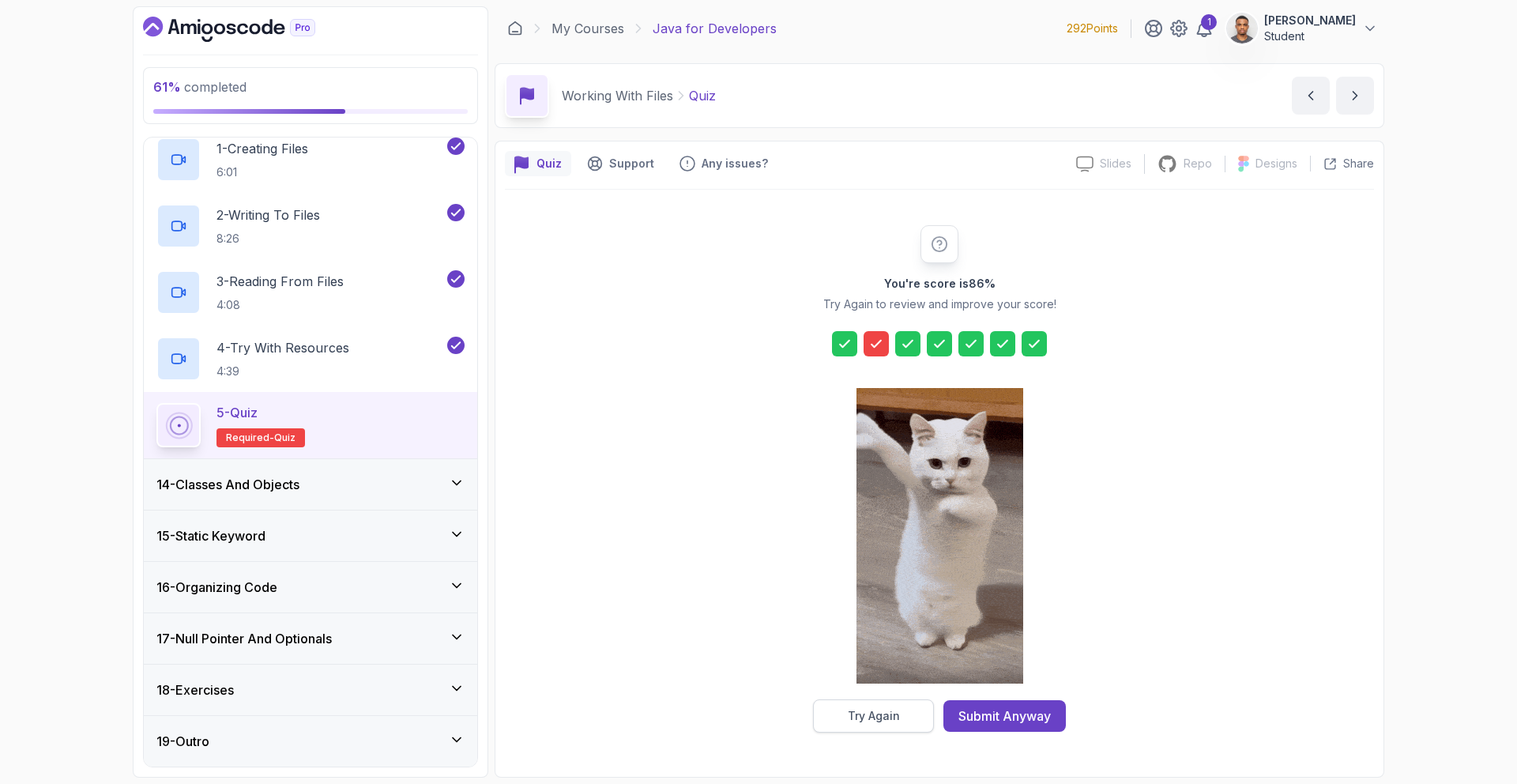
click at [870, 712] on div "Try Again" at bounding box center [874, 715] width 52 height 16
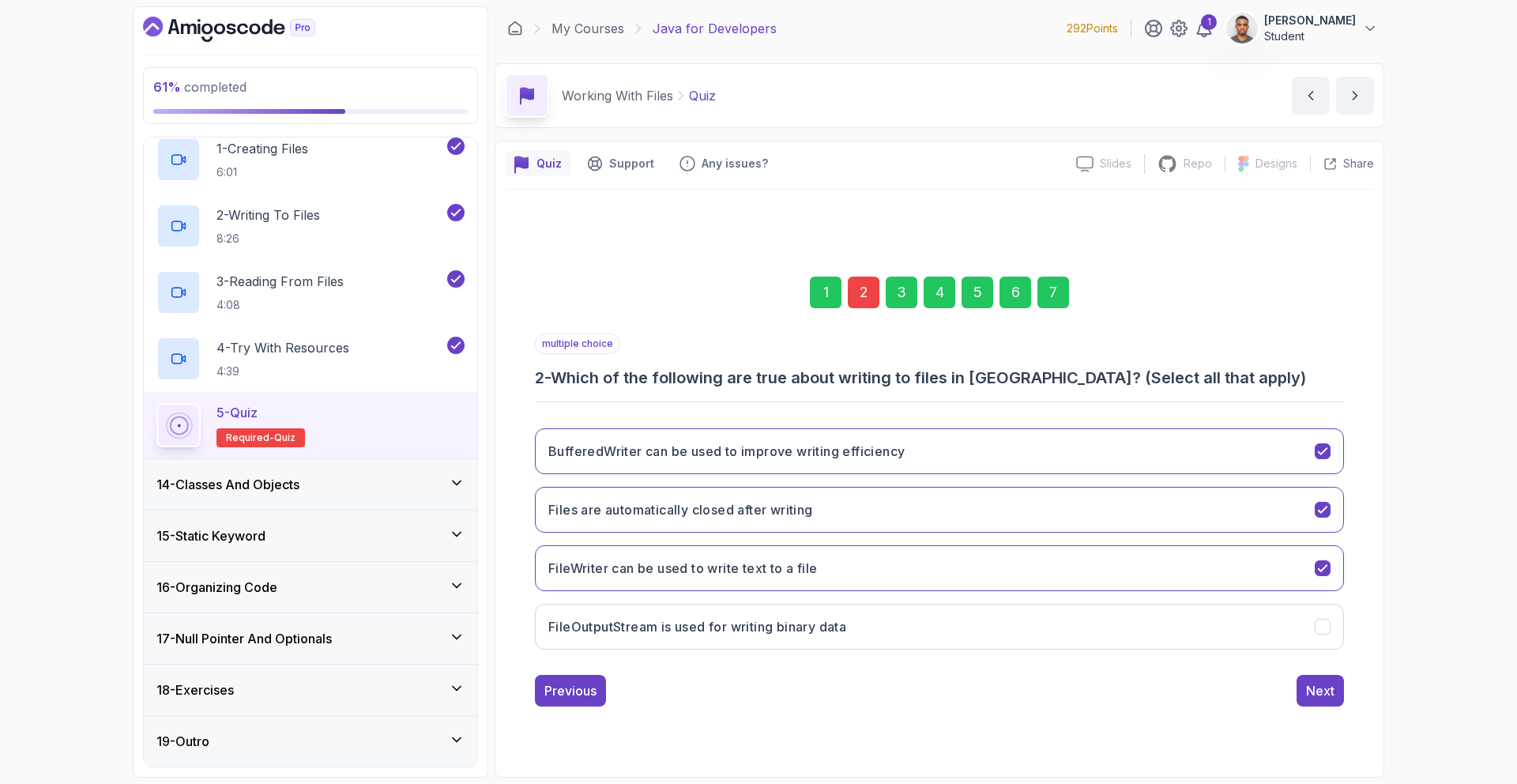
click at [1019, 304] on div "6" at bounding box center [1015, 292] width 32 height 32
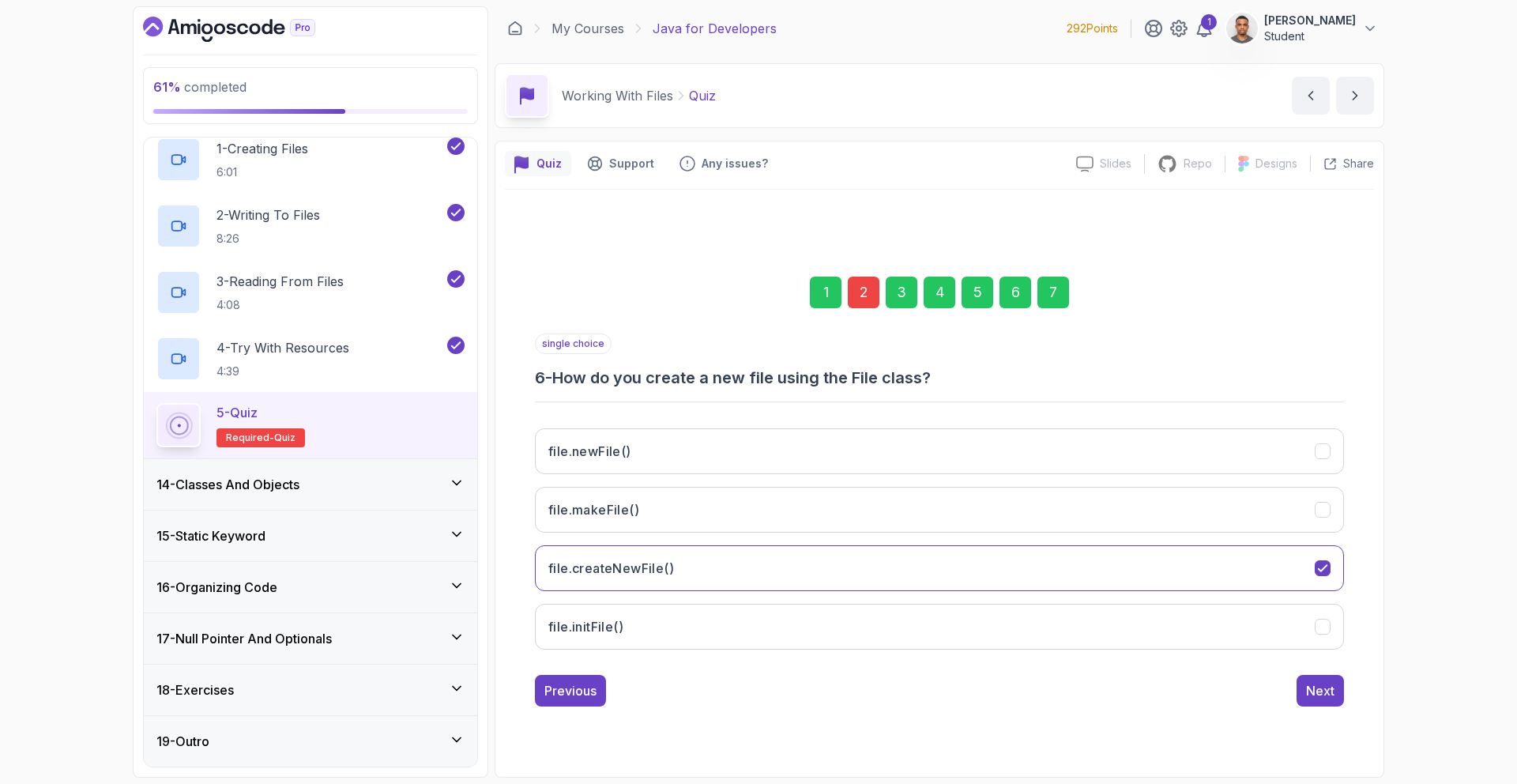
click at [988, 298] on div "5" at bounding box center [977, 292] width 32 height 32
click at [927, 291] on div "4" at bounding box center [940, 292] width 32 height 32
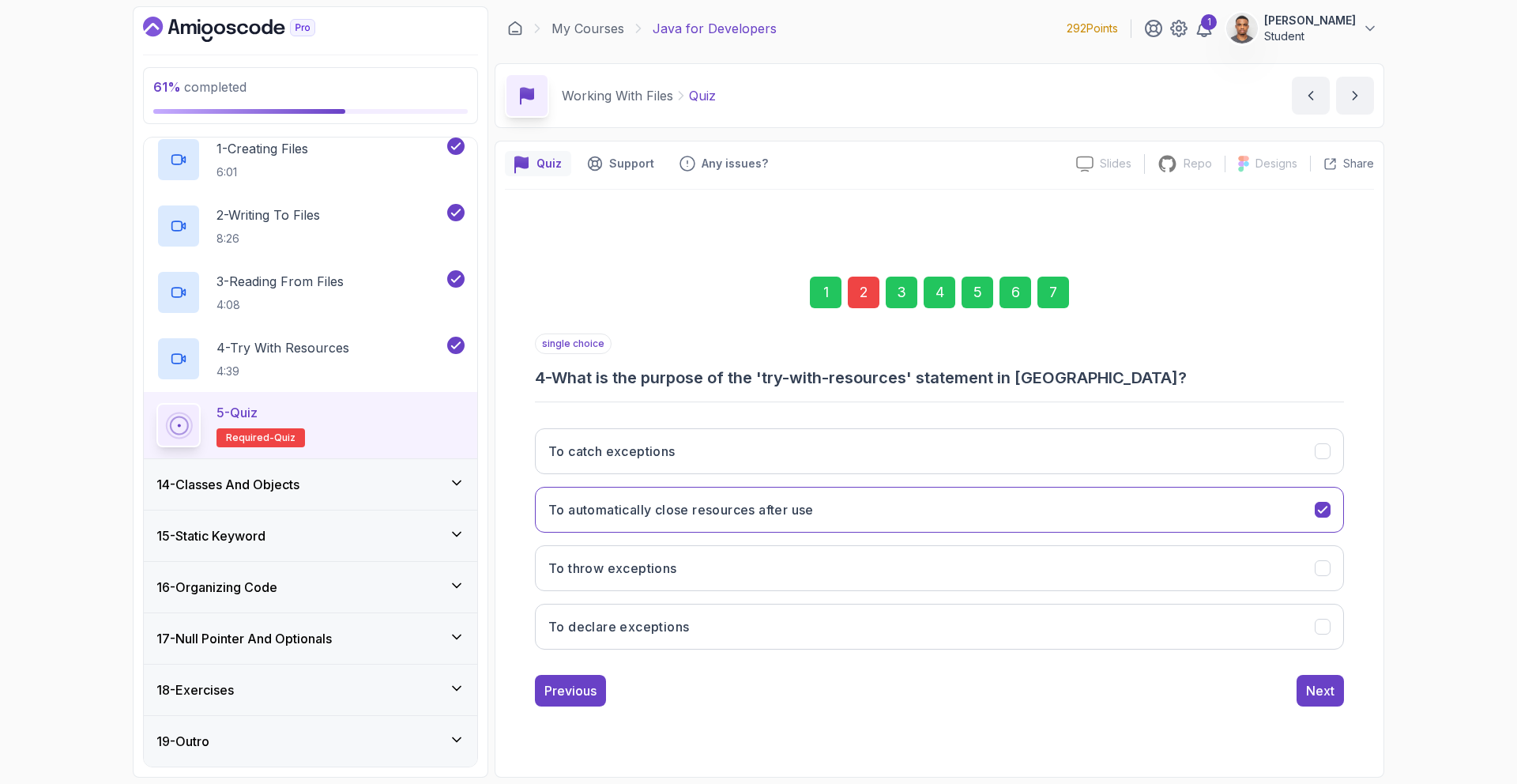
click at [930, 291] on div "4" at bounding box center [940, 292] width 32 height 32
click at [931, 291] on div "4" at bounding box center [940, 292] width 32 height 32
click at [903, 293] on div "3" at bounding box center [902, 292] width 32 height 32
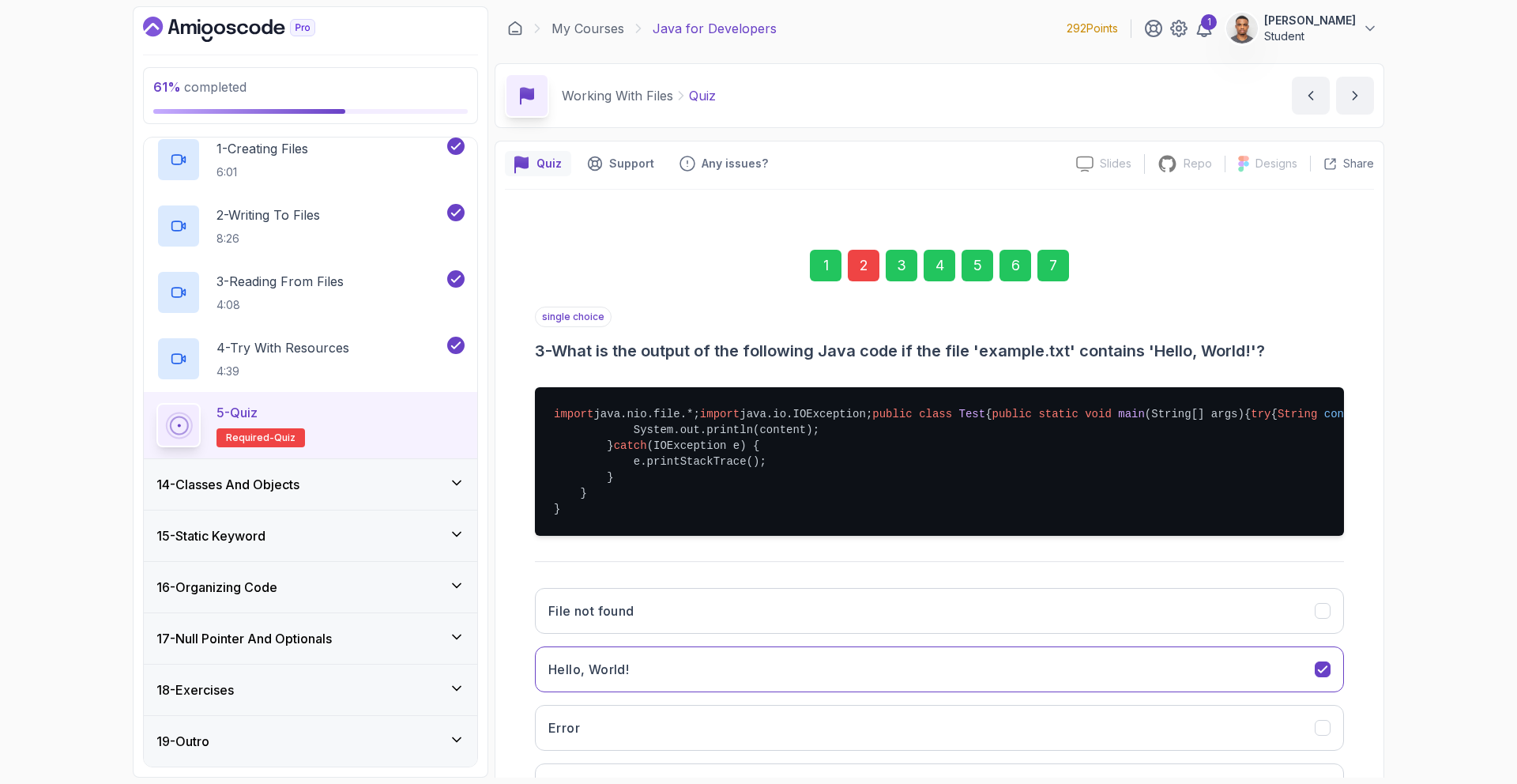
click at [869, 271] on div "2" at bounding box center [864, 266] width 32 height 32
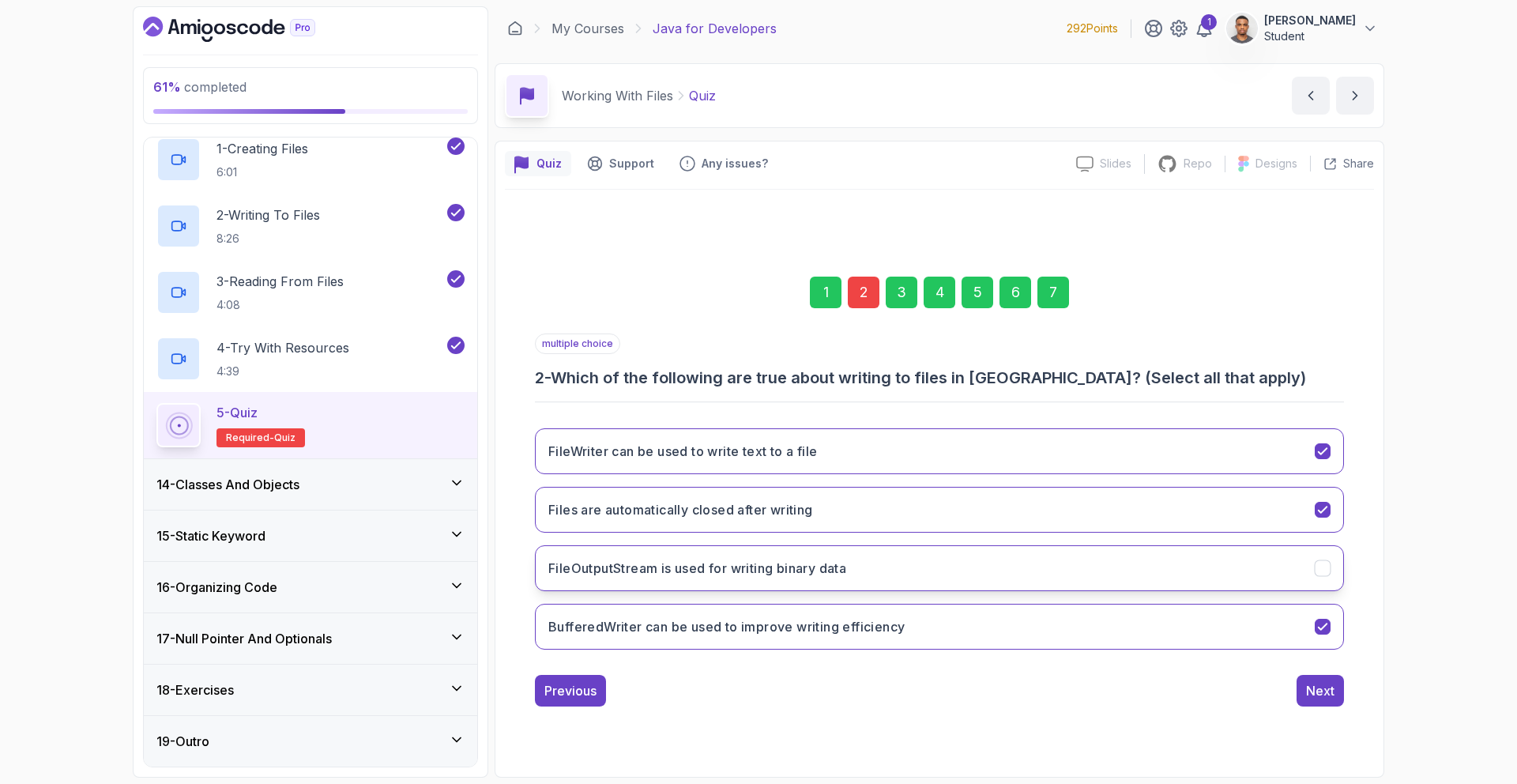
click at [1217, 550] on button "FileOutputStream is used for writing binary data" at bounding box center [939, 568] width 809 height 46
click at [1319, 691] on div "Next" at bounding box center [1320, 690] width 29 height 19
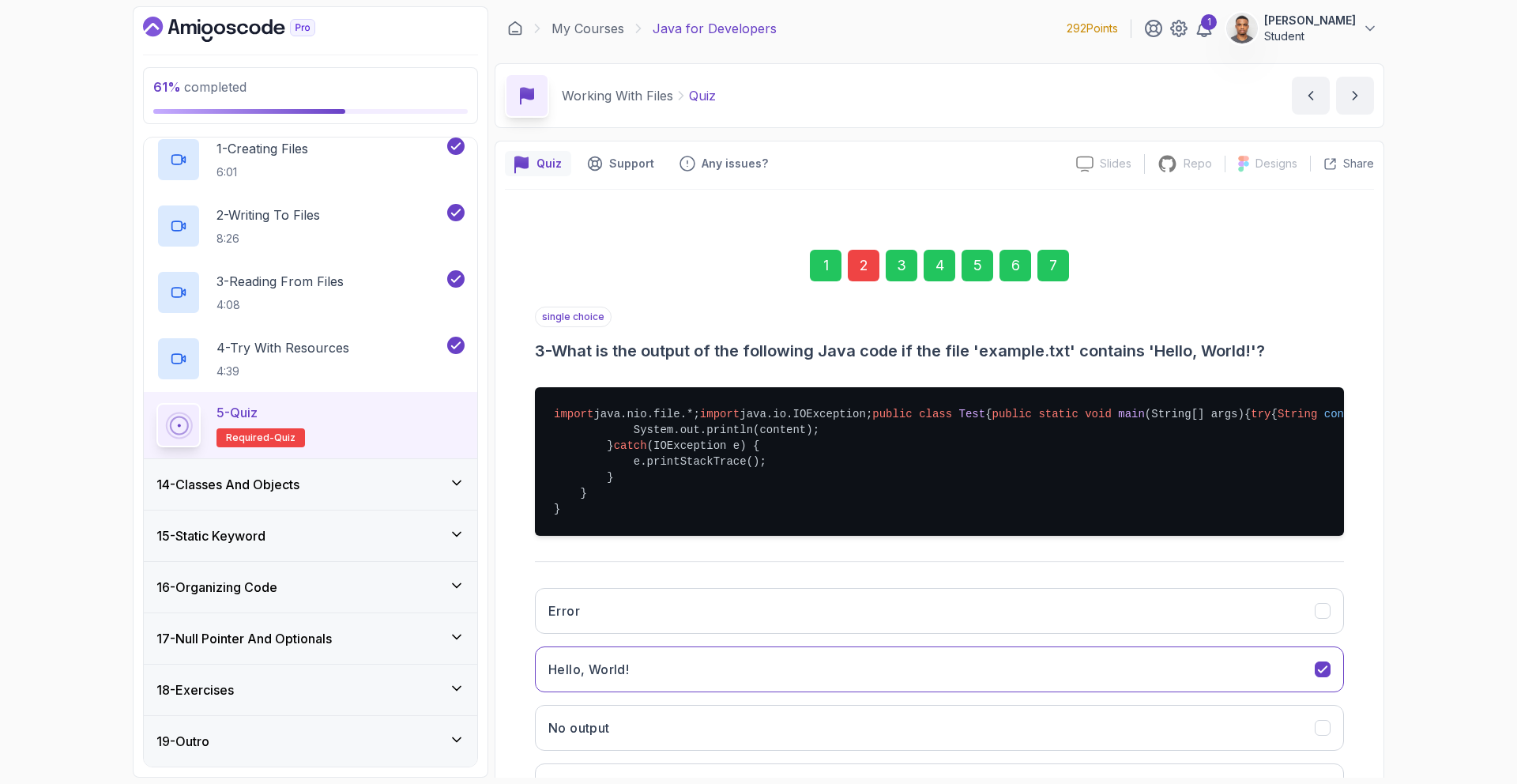
drag, startPoint x: 1062, startPoint y: 266, endPoint x: 1130, endPoint y: 378, distance: 131.0
click at [1060, 276] on div "7" at bounding box center [1053, 266] width 32 height 32
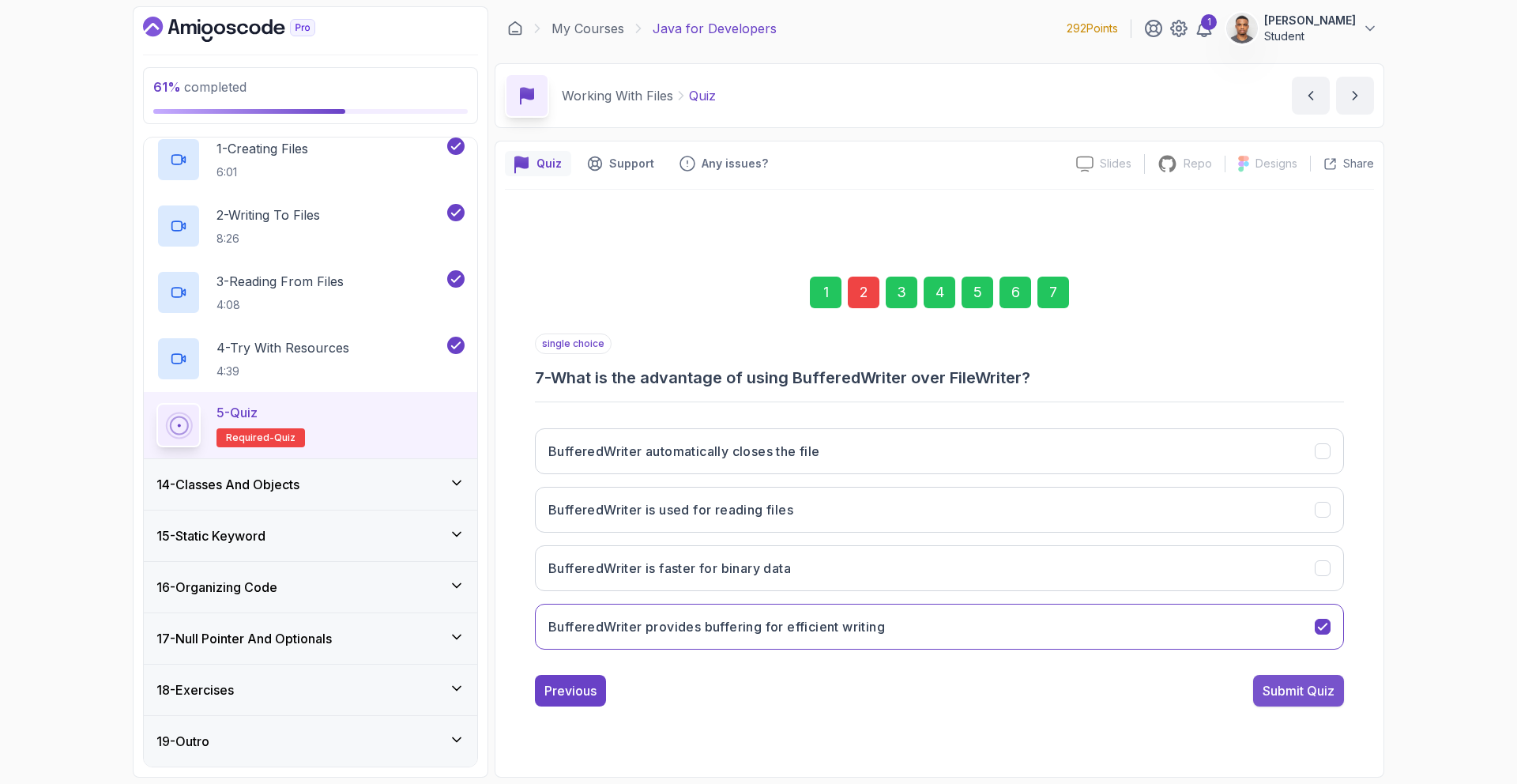
click at [1317, 687] on div "Submit Quiz" at bounding box center [1298, 690] width 72 height 19
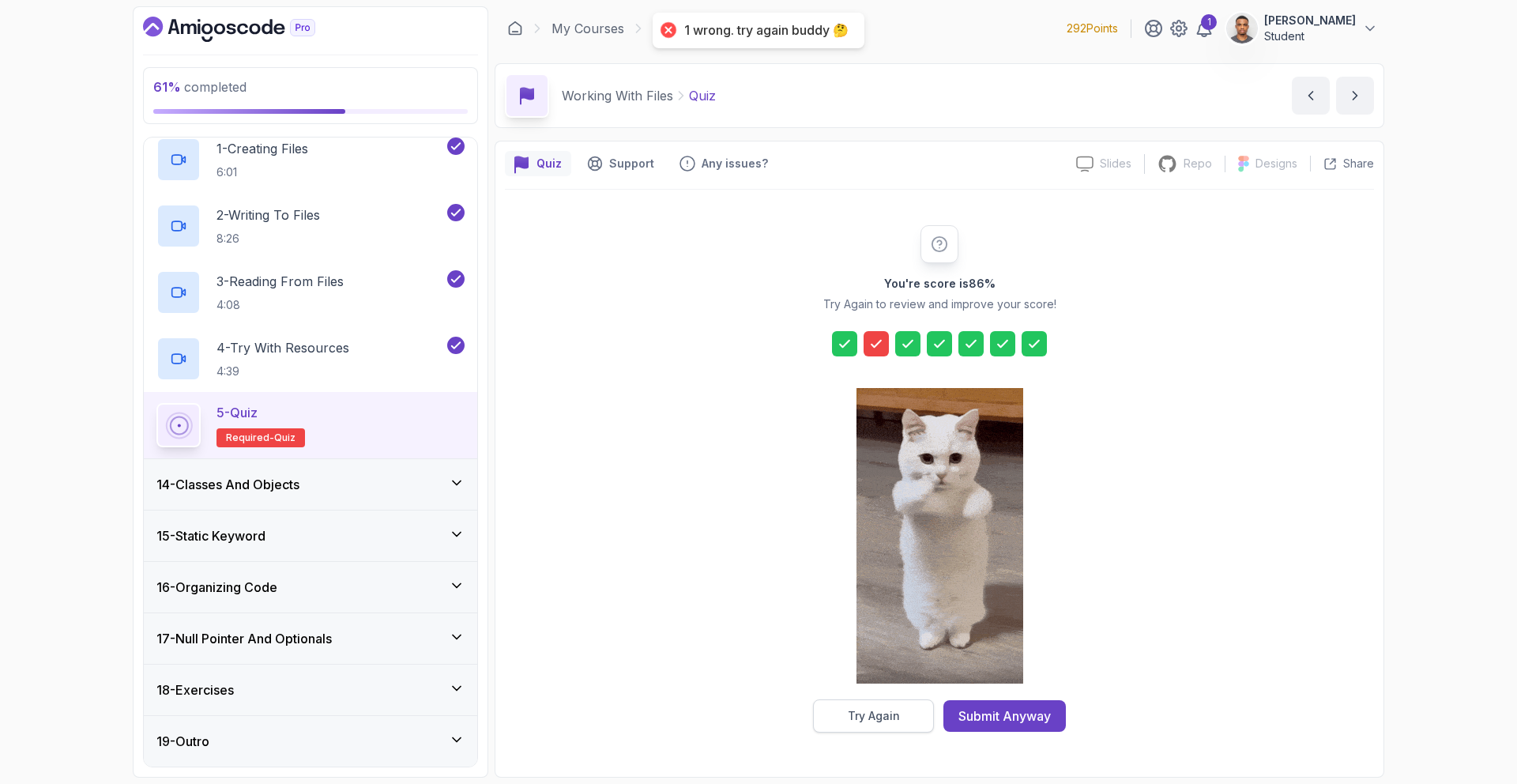
click at [883, 702] on button "Try Again" at bounding box center [873, 715] width 121 height 33
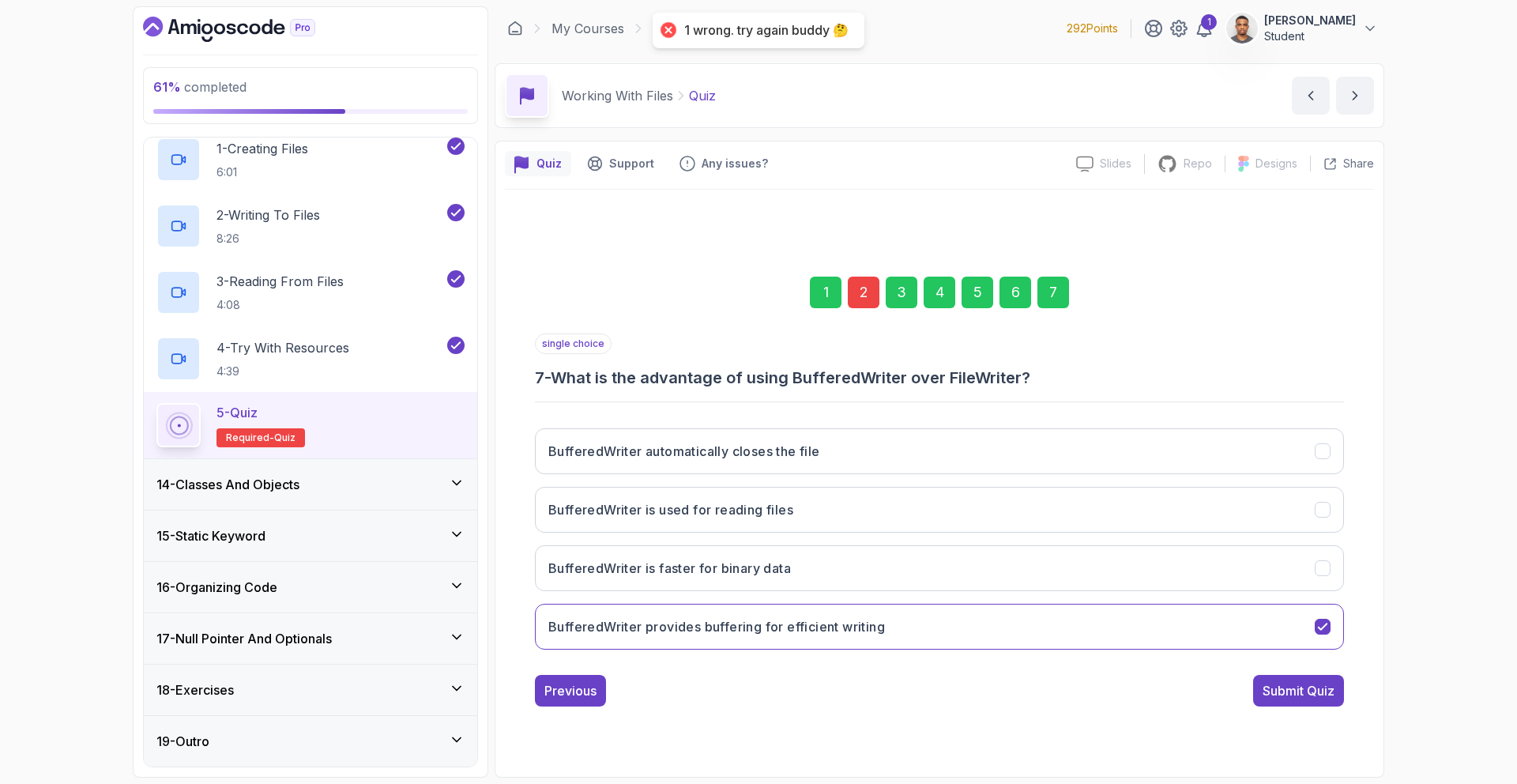
click at [866, 303] on div "2" at bounding box center [864, 292] width 32 height 32
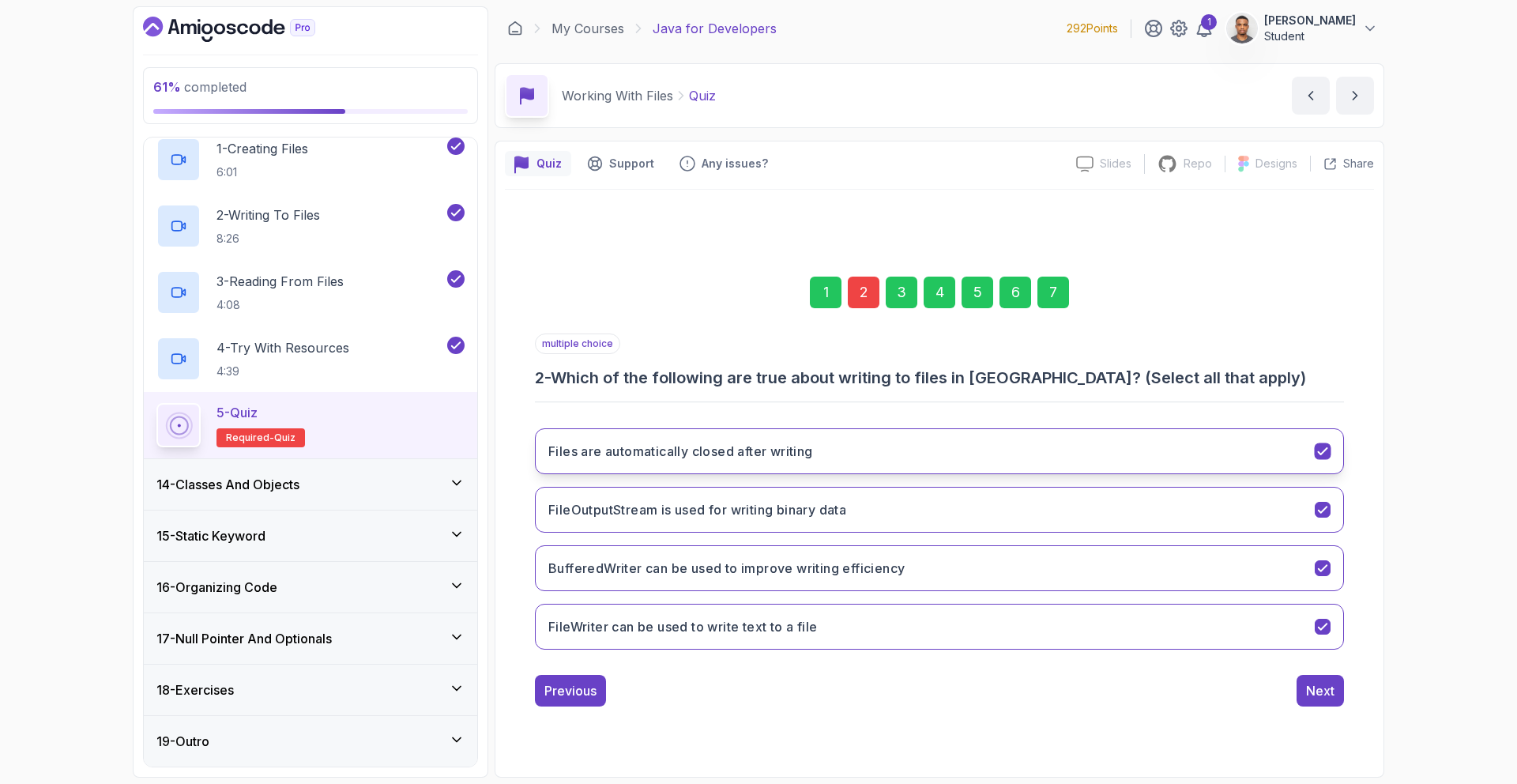
click at [972, 466] on button "Files are automatically closed after writing" at bounding box center [939, 451] width 809 height 46
click at [1322, 694] on div "Next" at bounding box center [1320, 690] width 29 height 19
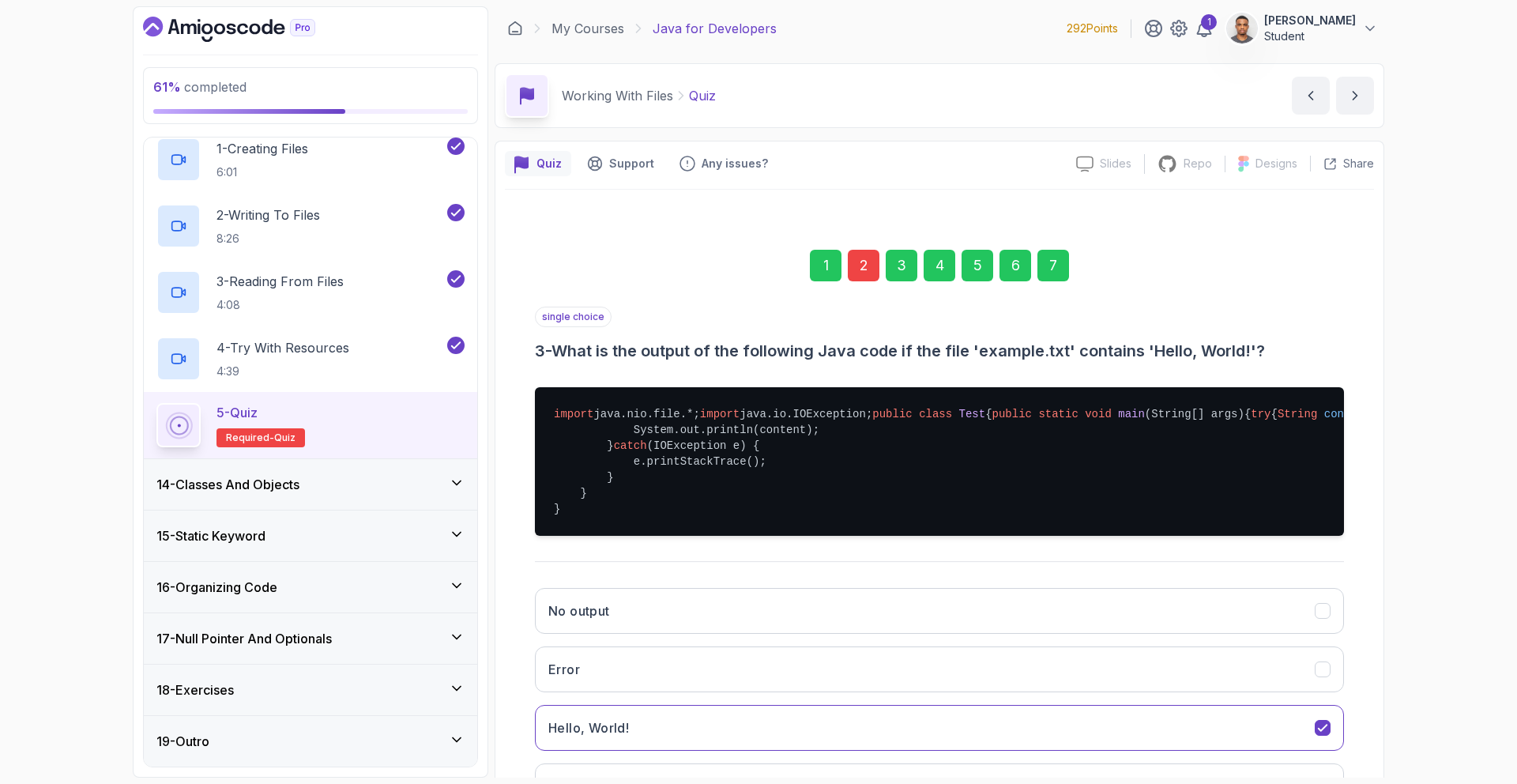
click at [1060, 282] on div "1 2 3 4 5 6 7" at bounding box center [939, 266] width 809 height 82
drag, startPoint x: 1060, startPoint y: 272, endPoint x: 1106, endPoint y: 405, distance: 140.7
click at [1058, 285] on div "1 2 3 4 5 6 7" at bounding box center [939, 266] width 809 height 82
drag, startPoint x: 1046, startPoint y: 270, endPoint x: 1023, endPoint y: 335, distance: 68.9
click at [1032, 318] on div "1 2 3 4 5 6 7 single choice 3 - What is the output of the following Java code i…" at bounding box center [939, 545] width 809 height 641
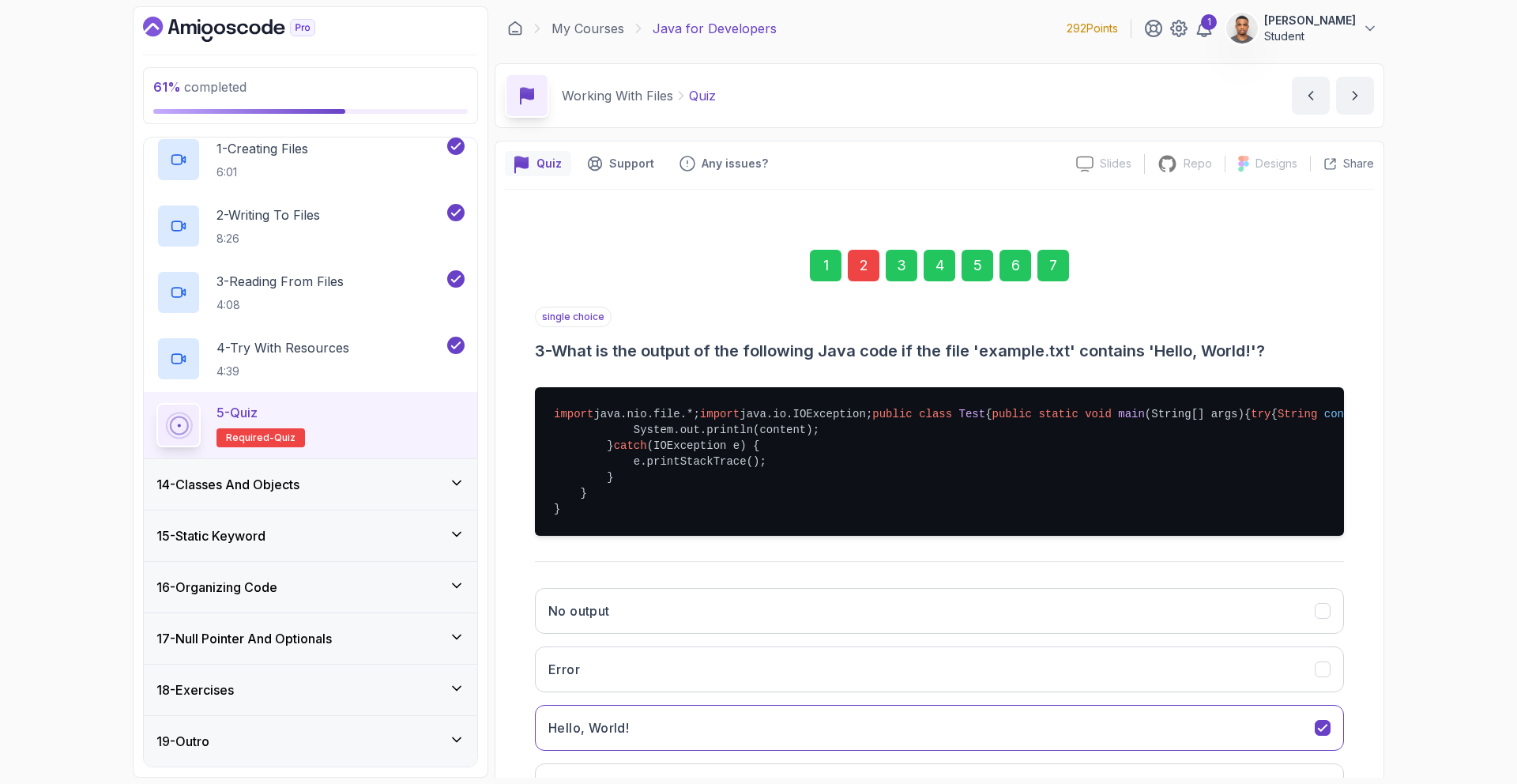
click at [1065, 267] on div "7" at bounding box center [1053, 266] width 32 height 32
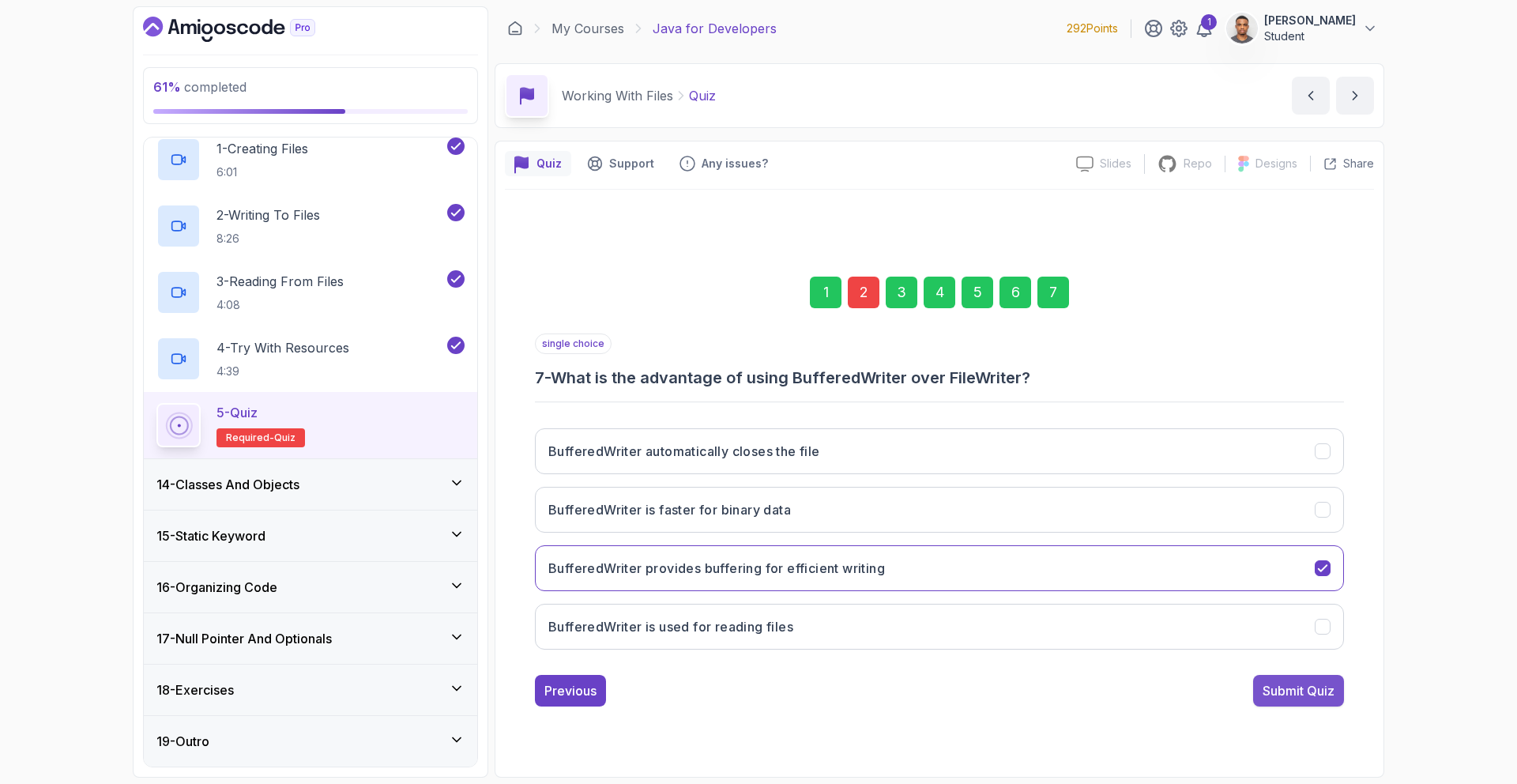
click at [1312, 679] on button "Submit Quiz" at bounding box center [1298, 691] width 91 height 32
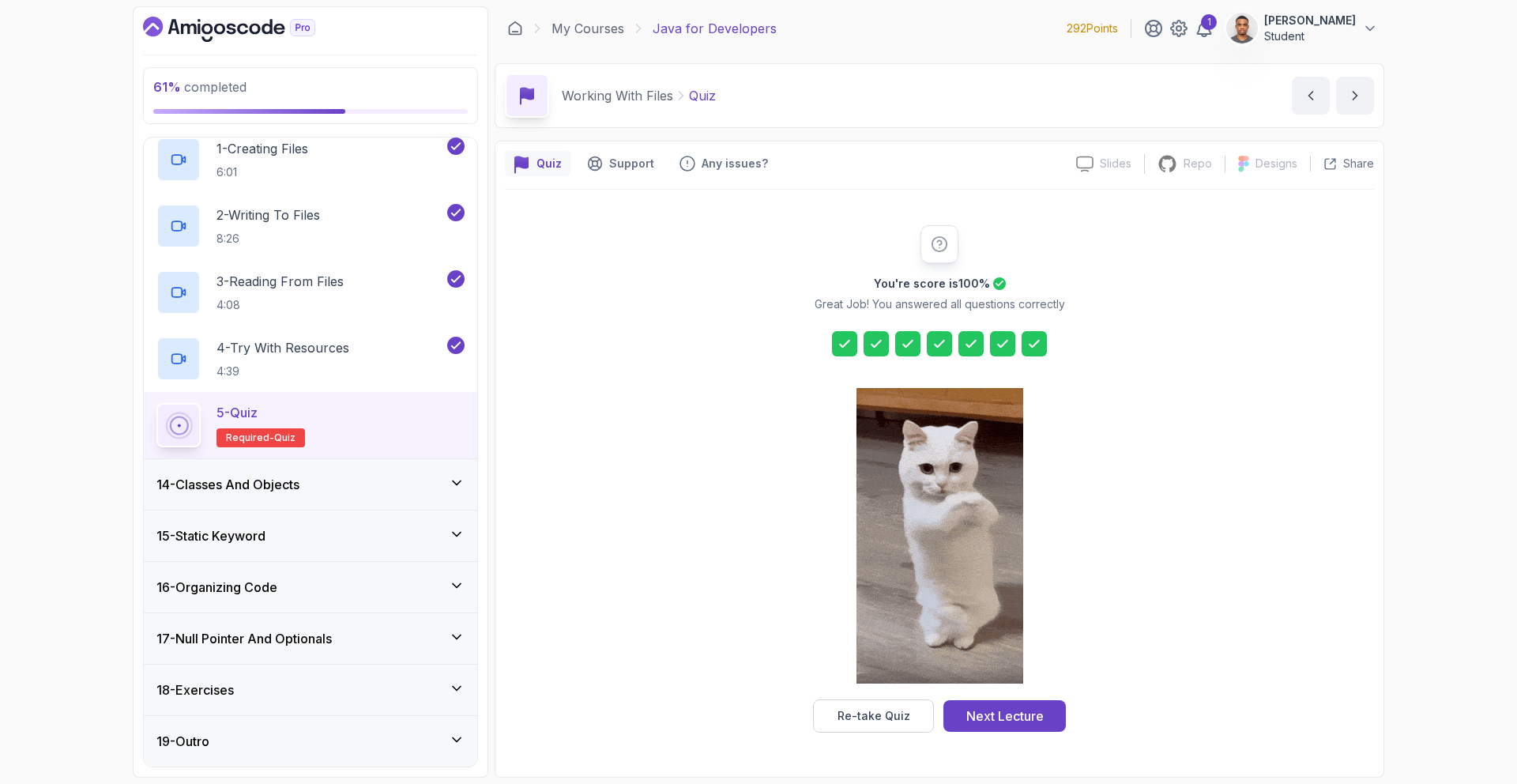
drag, startPoint x: 1027, startPoint y: 711, endPoint x: 1023, endPoint y: 668, distance: 43.2
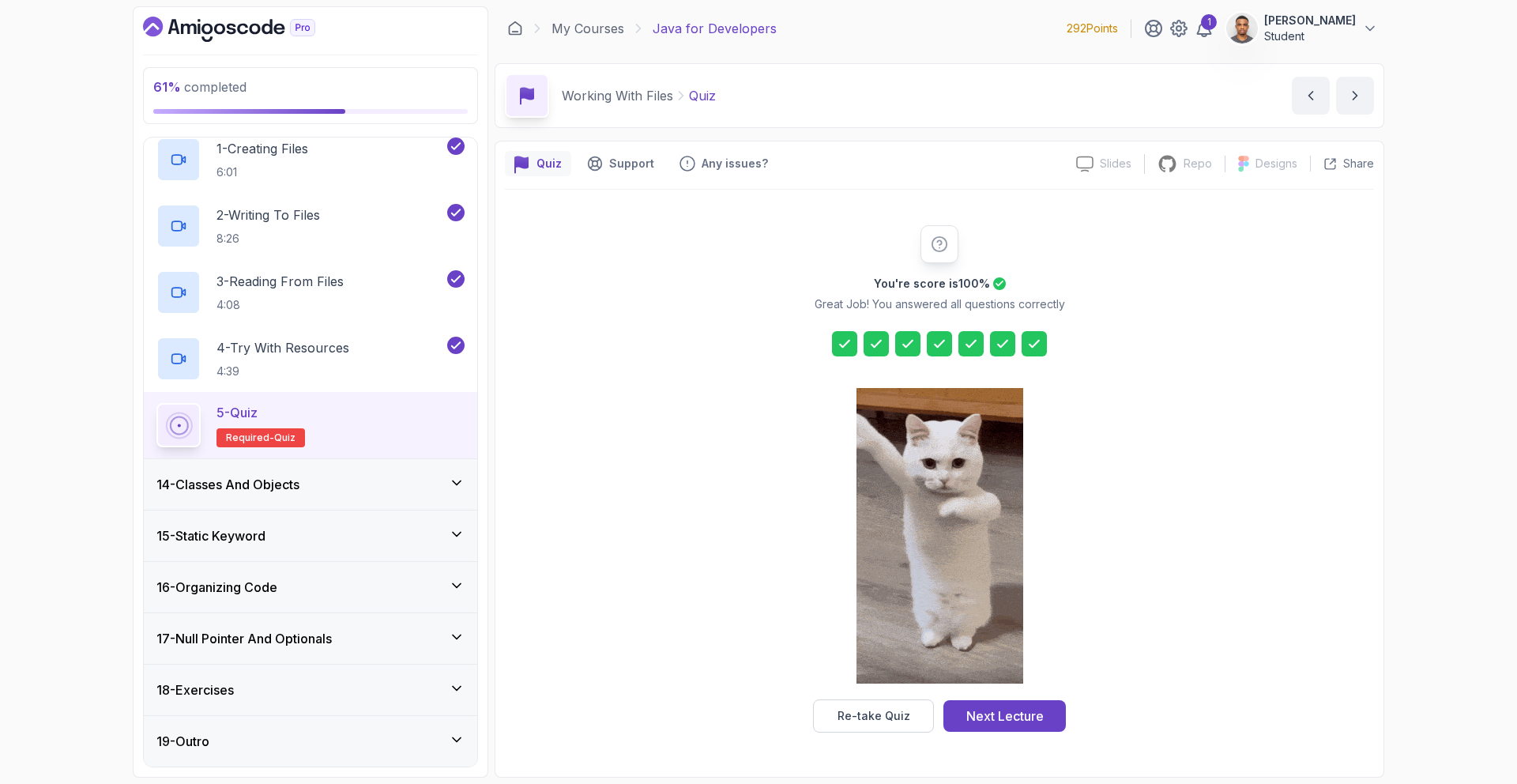
click at [1027, 707] on div "Next Lecture" at bounding box center [1005, 715] width 77 height 19
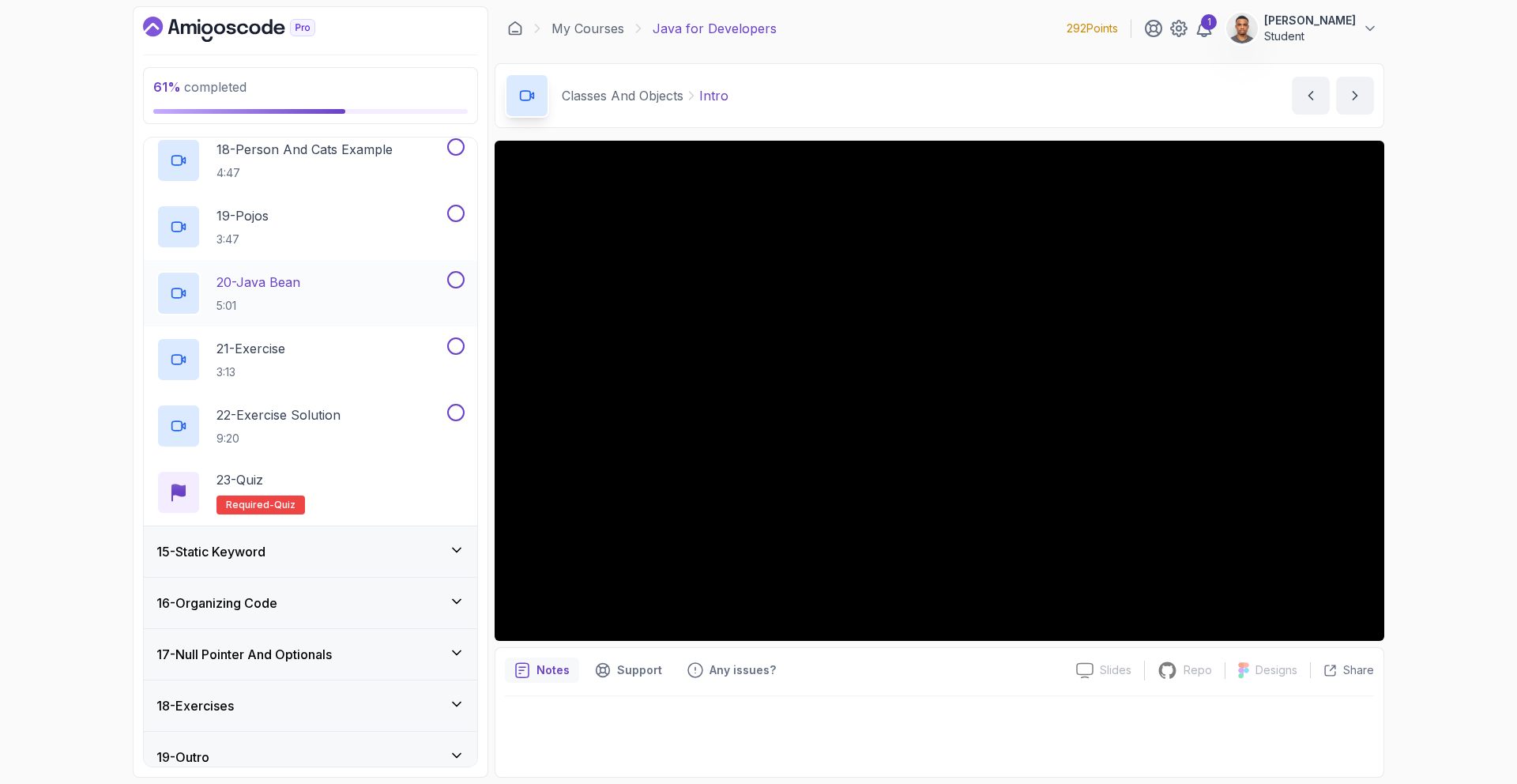
scroll to position [1872, 0]
